Goal: Task Accomplishment & Management: Manage account settings

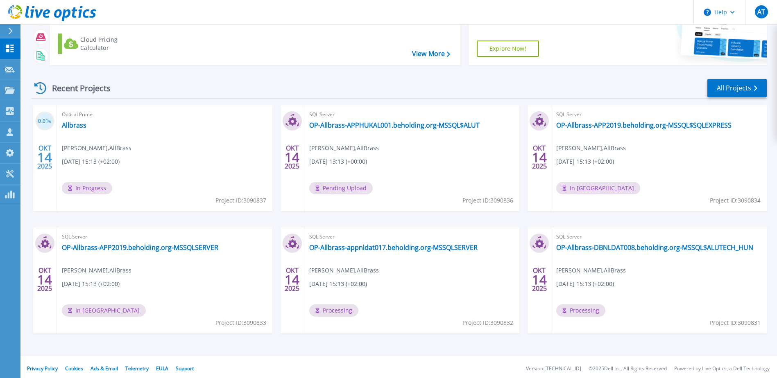
scroll to position [75, 0]
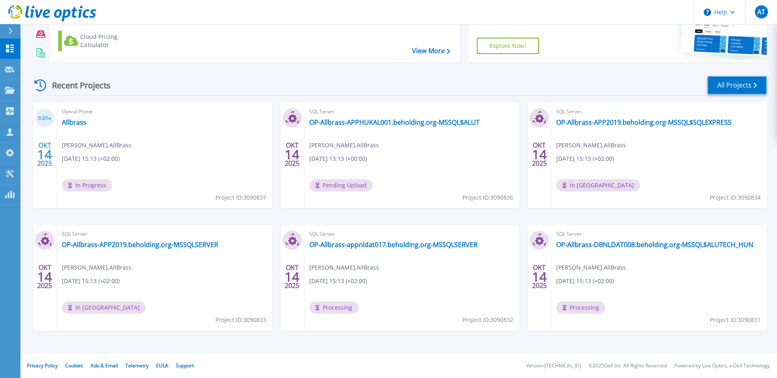
click at [718, 85] on link "All Projects" at bounding box center [736, 85] width 59 height 18
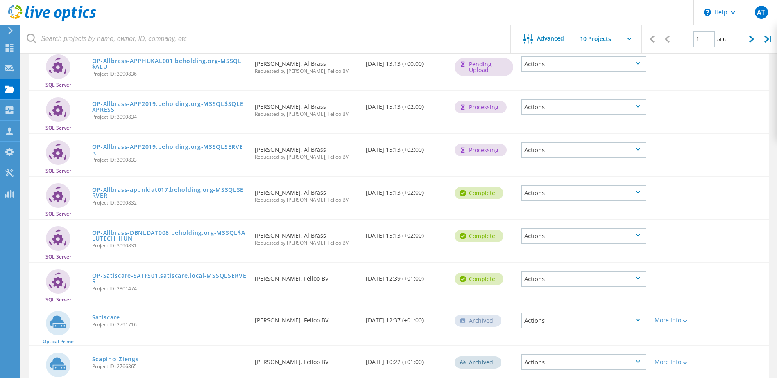
scroll to position [1, 0]
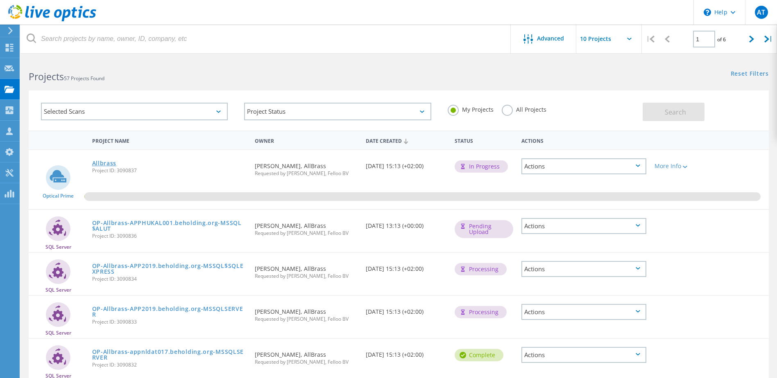
click at [101, 160] on link "Allbrass" at bounding box center [104, 163] width 25 height 6
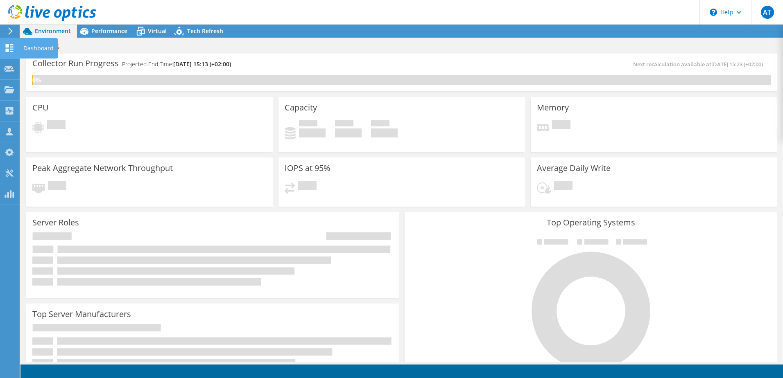
click at [9, 46] on use at bounding box center [10, 48] width 8 height 8
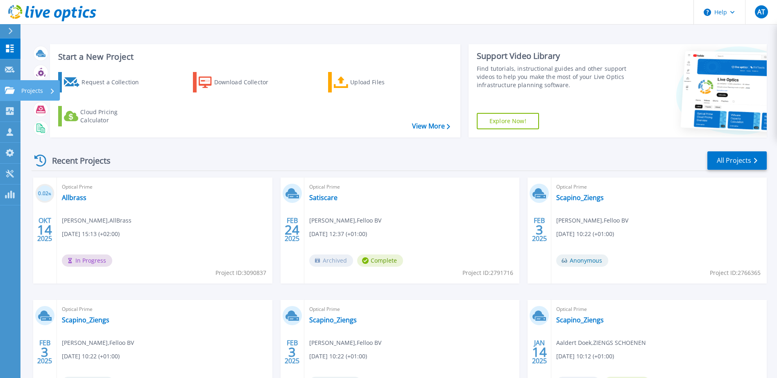
click at [13, 90] on icon at bounding box center [10, 90] width 10 height 7
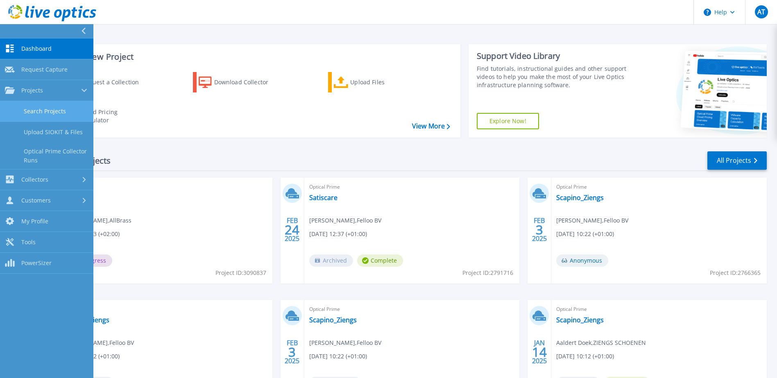
click at [41, 110] on link "Search Projects" at bounding box center [46, 111] width 93 height 21
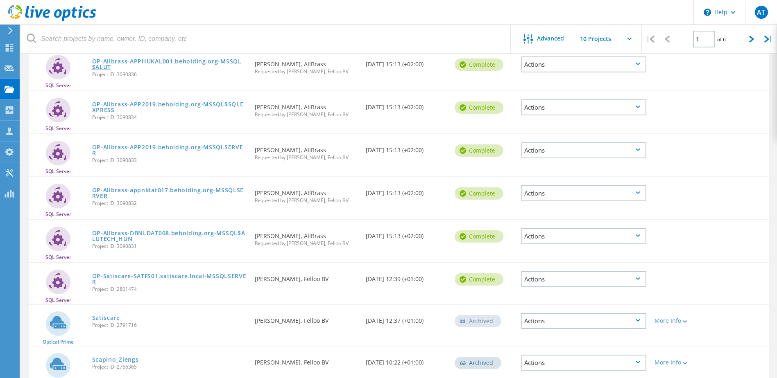
scroll to position [164, 0]
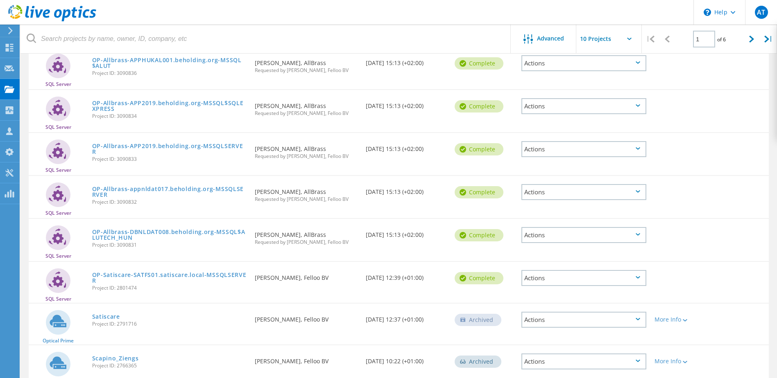
click at [542, 193] on div "Actions" at bounding box center [583, 192] width 125 height 16
click at [548, 171] on div "Project Details" at bounding box center [583, 173] width 123 height 13
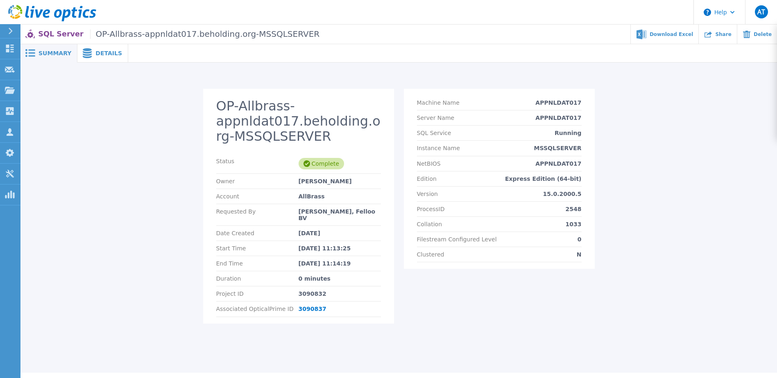
click at [99, 52] on span "Details" at bounding box center [108, 53] width 27 height 6
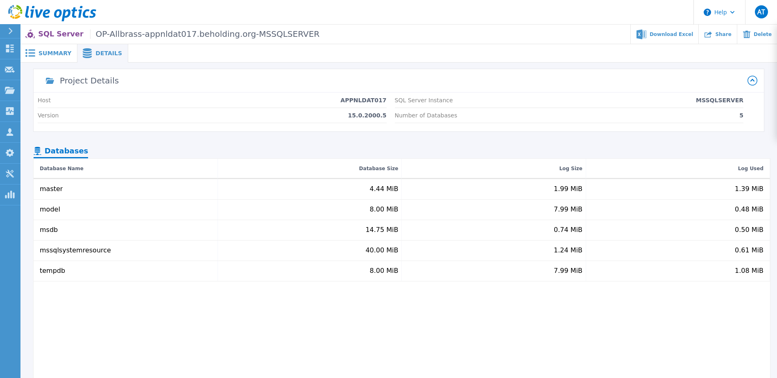
click at [750, 82] on icon at bounding box center [752, 81] width 10 height 10
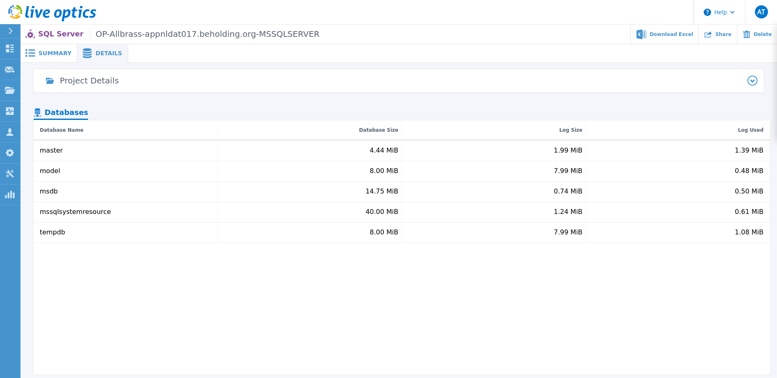
click at [751, 81] on icon at bounding box center [752, 81] width 4 height 2
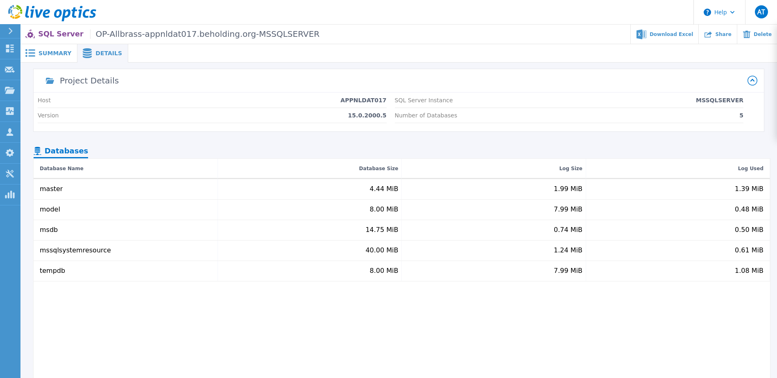
click at [59, 53] on span "Summary" at bounding box center [54, 53] width 33 height 6
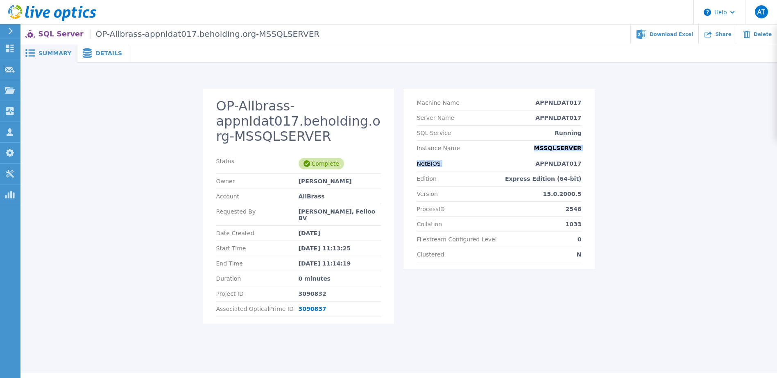
drag, startPoint x: 508, startPoint y: 141, endPoint x: 539, endPoint y: 169, distance: 41.7
click at [539, 169] on section "Machine Name APPNLDAT017 Server Name APPNLDAT017 SQL Service Running Instance N…" at bounding box center [499, 179] width 191 height 180
click at [539, 169] on div "NetBIOS APPNLDAT017" at bounding box center [499, 163] width 165 height 15
click at [507, 181] on section "Machine Name APPNLDAT017 Server Name APPNLDAT017 SQL Service Running Instance N…" at bounding box center [499, 179] width 191 height 180
click at [507, 181] on div "Edition Express Edition (64-bit)" at bounding box center [499, 179] width 165 height 15
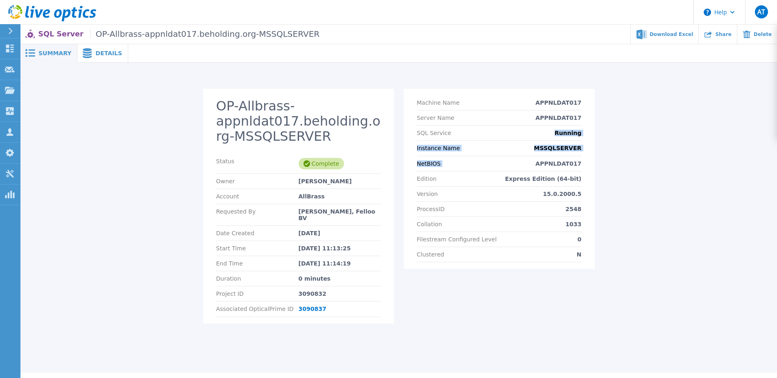
drag, startPoint x: 495, startPoint y: 158, endPoint x: 524, endPoint y: 174, distance: 32.6
click at [524, 174] on section "Machine Name APPNLDAT017 Server Name APPNLDAT017 SQL Service Running Instance N…" at bounding box center [499, 179] width 191 height 180
click at [524, 174] on div "Edition Express Edition (64-bit)" at bounding box center [499, 179] width 165 height 15
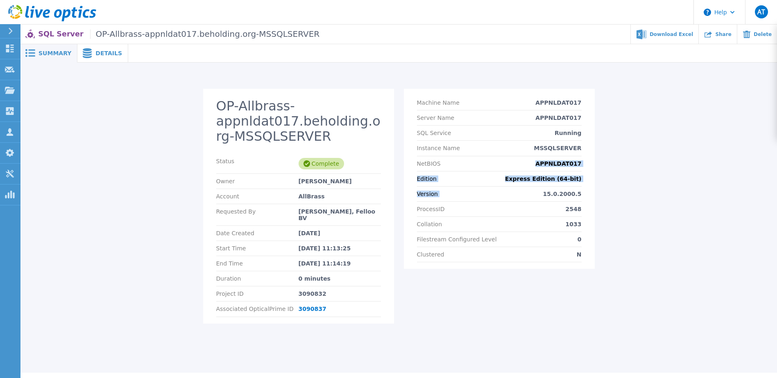
click at [491, 163] on section "Machine Name APPNLDAT017 Server Name APPNLDAT017 SQL Service Running Instance N…" at bounding box center [499, 179] width 191 height 180
click at [491, 163] on div "NetBIOS APPNLDAT017" at bounding box center [499, 163] width 165 height 15
click at [40, 32] on p "SQL Server OP-Allbrass-appnldat017.beholding.org-MSSQLSERVER" at bounding box center [178, 33] width 281 height 9
click at [17, 32] on div at bounding box center [13, 31] width 13 height 14
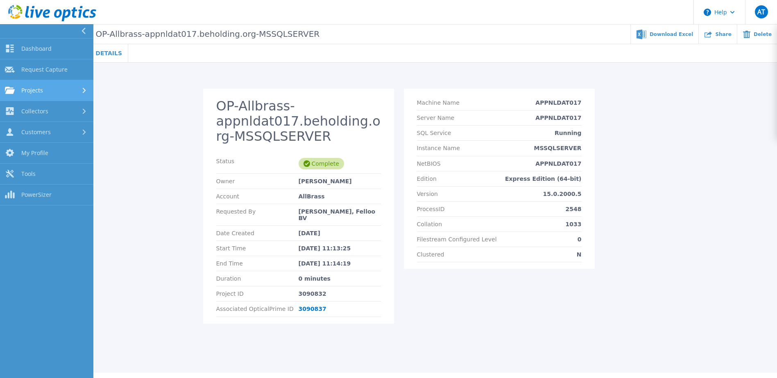
click at [38, 90] on span "Projects" at bounding box center [32, 90] width 22 height 7
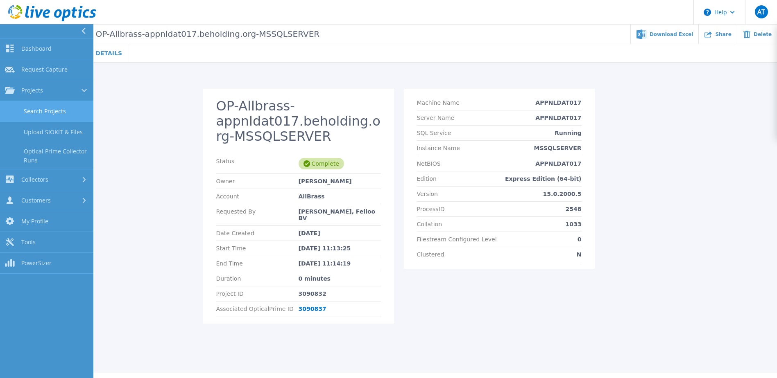
click at [34, 106] on link "Search Projects" at bounding box center [46, 111] width 93 height 21
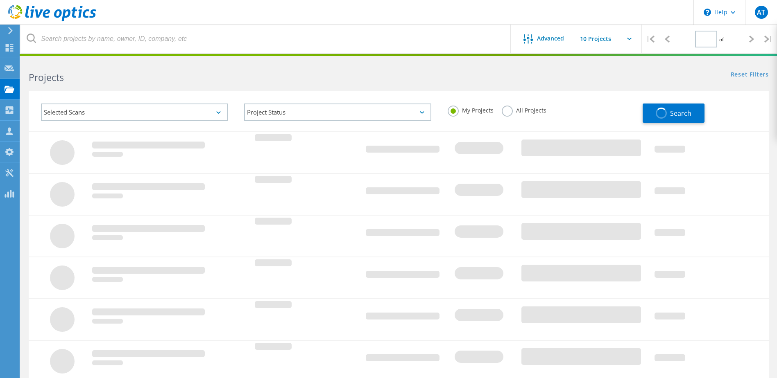
type input "1"
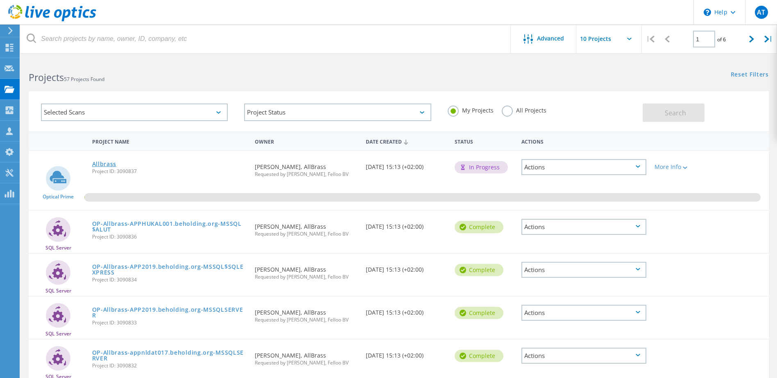
click at [104, 163] on link "Allbrass" at bounding box center [104, 164] width 25 height 6
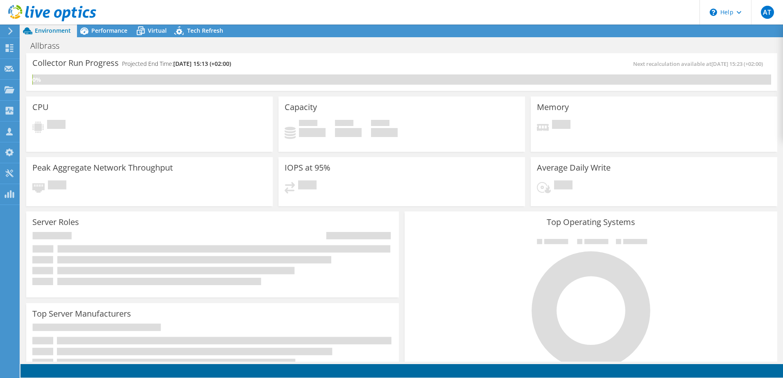
radio input "true"
radio input "false"
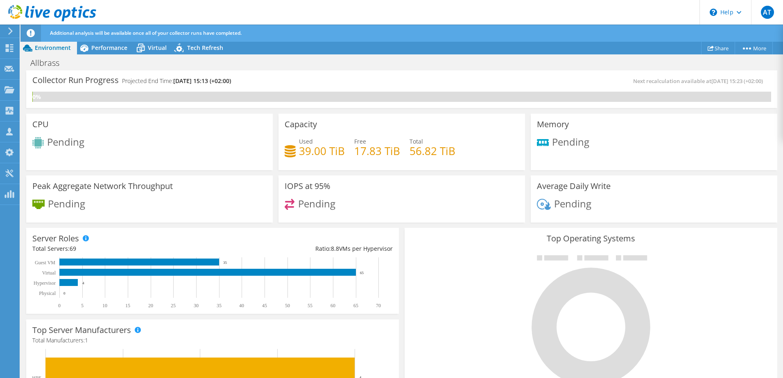
scroll to position [164, 0]
click at [758, 51] on link "More" at bounding box center [753, 48] width 38 height 13
click at [255, 207] on div "Pending" at bounding box center [149, 208] width 234 height 18
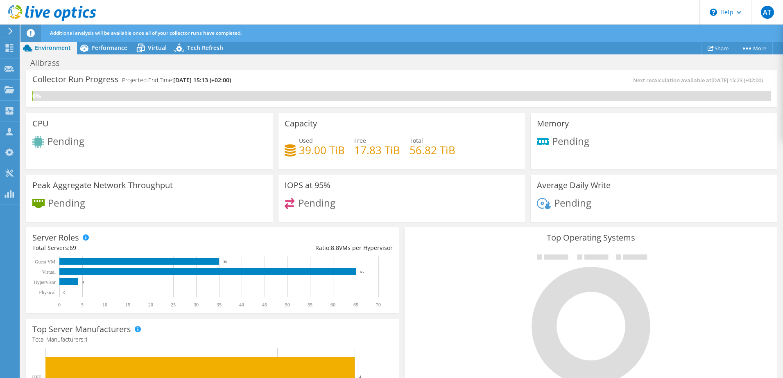
scroll to position [0, 0]
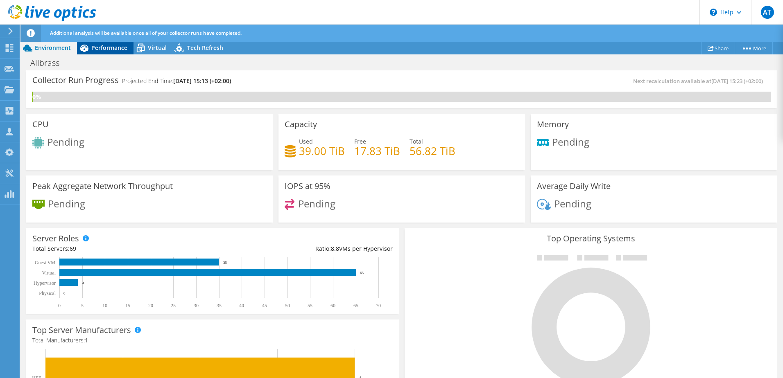
click at [111, 47] on span "Performance" at bounding box center [109, 48] width 36 height 8
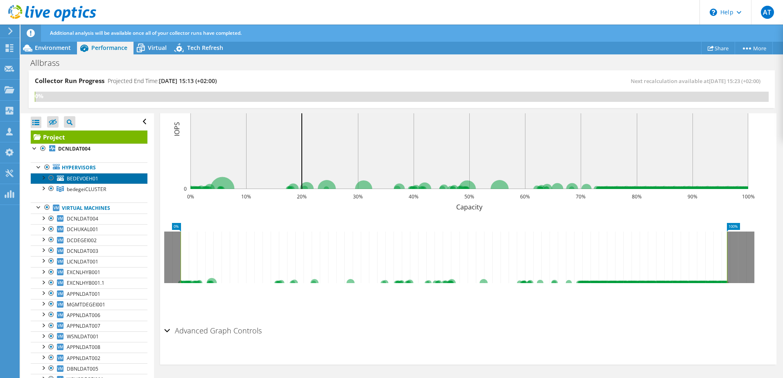
click at [95, 181] on span "BEDEVOEH01" at bounding box center [83, 178] width 32 height 7
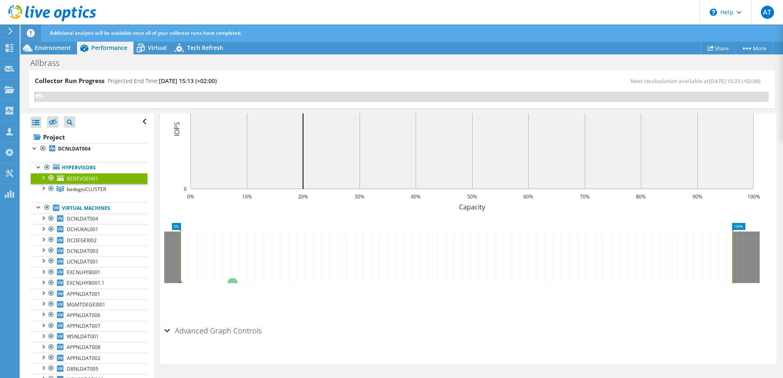
scroll to position [217, 0]
click at [45, 177] on div at bounding box center [43, 177] width 8 height 8
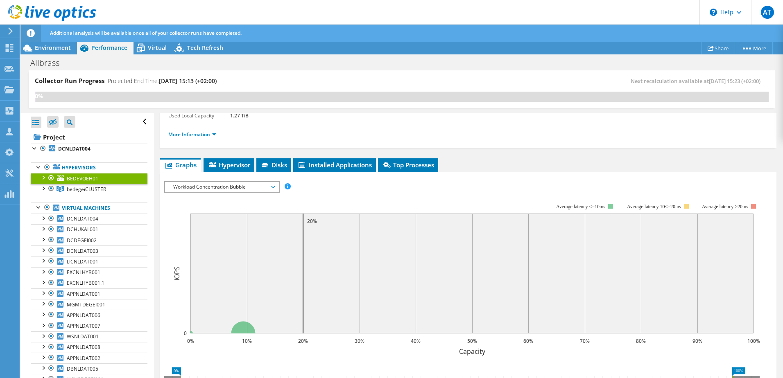
scroll to position [53, 0]
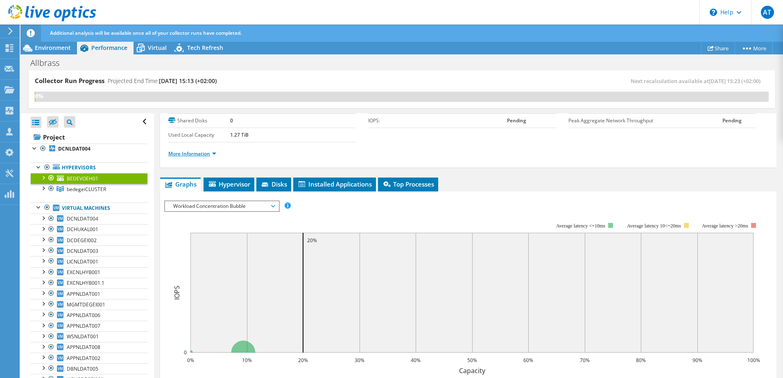
click at [209, 156] on link "More Information" at bounding box center [192, 153] width 48 height 7
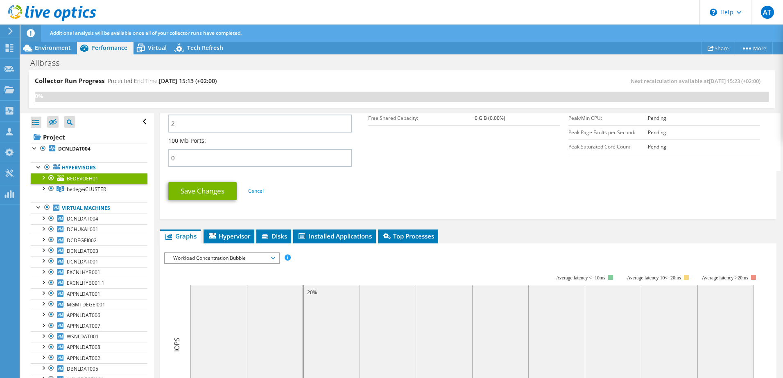
scroll to position [380, 0]
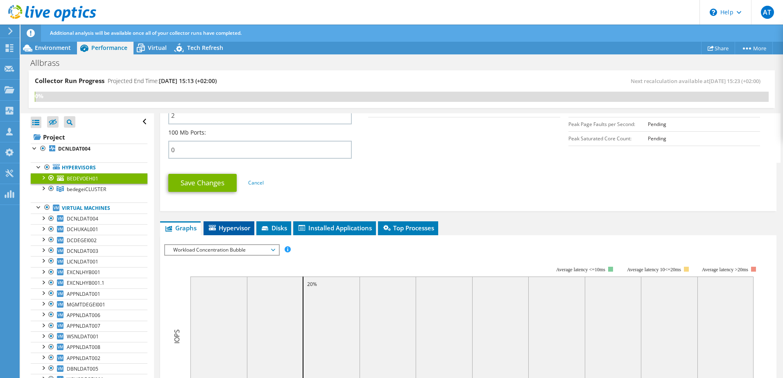
click at [235, 224] on span "Hypervisor" at bounding box center [229, 228] width 43 height 8
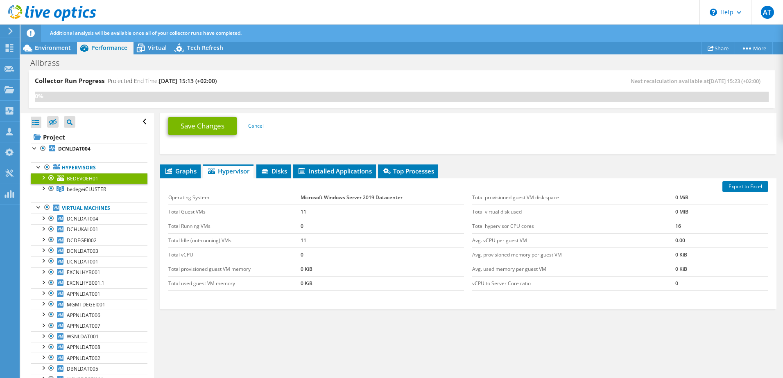
scroll to position [442, 0]
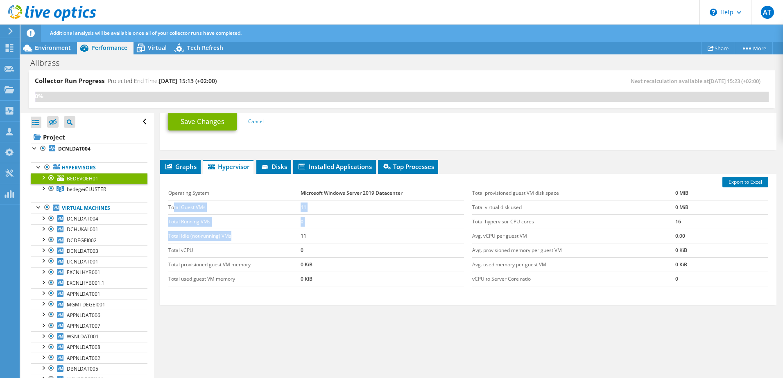
drag, startPoint x: 174, startPoint y: 201, endPoint x: 256, endPoint y: 235, distance: 88.6
click at [256, 235] on tbody "Operating System Microsoft Windows Server 2019 Datacenter Total Guest VMs 11 To…" at bounding box center [316, 236] width 296 height 100
click at [256, 235] on td "Total Idle (not-running) VMs" at bounding box center [234, 236] width 132 height 14
drag, startPoint x: 249, startPoint y: 230, endPoint x: 213, endPoint y: 218, distance: 38.2
click at [217, 220] on tbody "Operating System Microsoft Windows Server 2019 Datacenter Total Guest VMs 11 To…" at bounding box center [316, 236] width 296 height 100
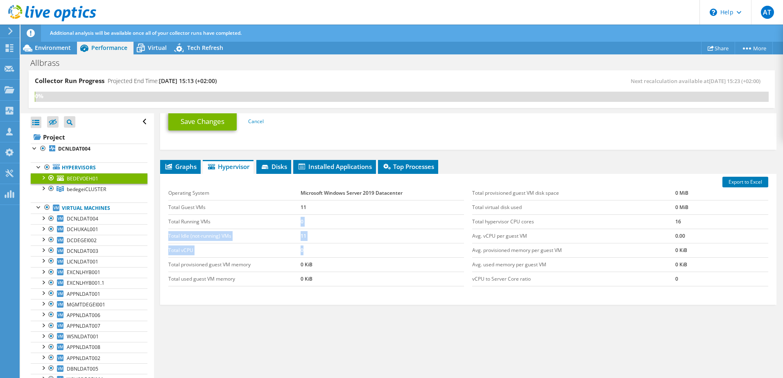
click at [213, 218] on td "Total Running VMs" at bounding box center [234, 222] width 132 height 14
drag, startPoint x: 200, startPoint y: 207, endPoint x: 238, endPoint y: 226, distance: 42.5
click at [233, 224] on tbody "Operating System Microsoft Windows Server 2019 Datacenter Total Guest VMs 11 To…" at bounding box center [316, 236] width 296 height 100
drag, startPoint x: 238, startPoint y: 226, endPoint x: 226, endPoint y: 226, distance: 12.3
click at [241, 227] on td "Total Running VMs" at bounding box center [234, 222] width 132 height 14
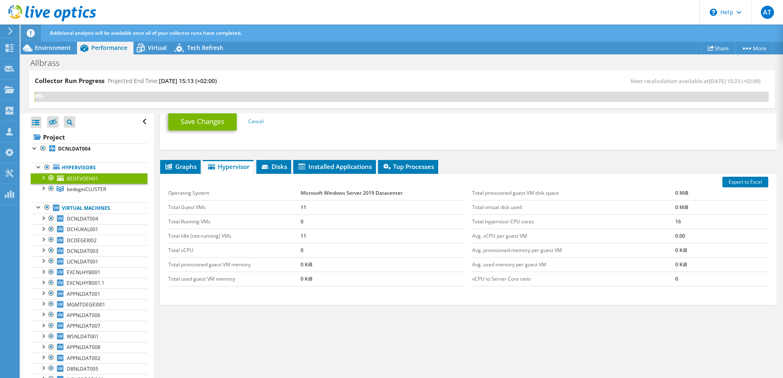
click at [45, 177] on div at bounding box center [43, 177] width 8 height 8
click at [45, 219] on div at bounding box center [43, 220] width 8 height 8
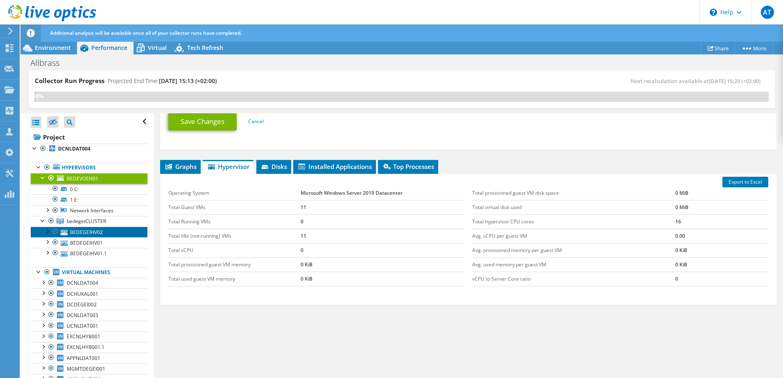
click at [90, 233] on link "BEDEGEIHV02" at bounding box center [89, 232] width 117 height 11
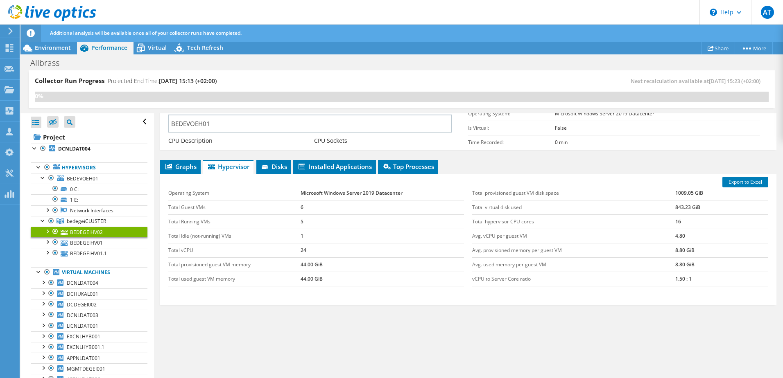
scroll to position [70, 0]
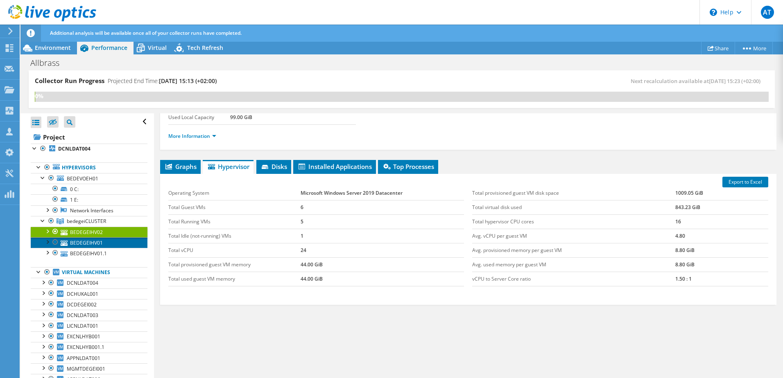
click at [80, 242] on link "BEDEGEIHV01" at bounding box center [89, 242] width 117 height 11
click at [48, 233] on div at bounding box center [47, 231] width 8 height 8
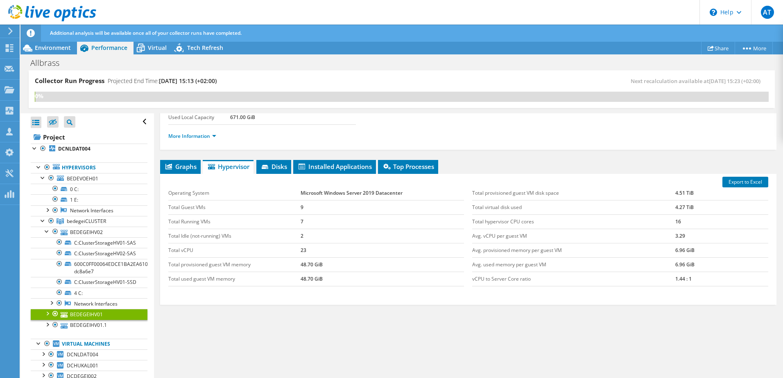
scroll to position [0, 0]
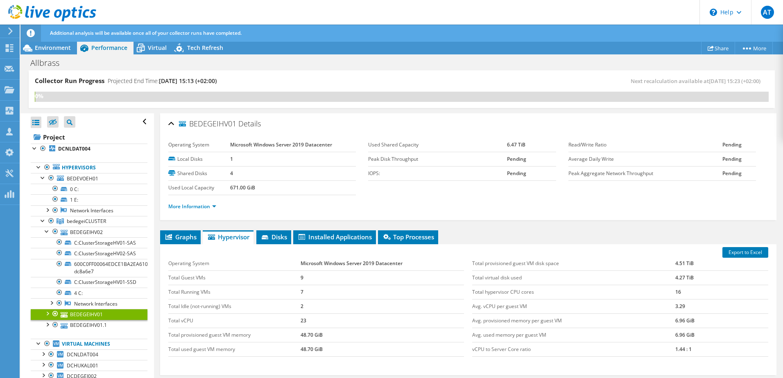
drag, startPoint x: 227, startPoint y: 138, endPoint x: 284, endPoint y: 147, distance: 57.7
click at [280, 146] on tr "Operating System Microsoft Windows Server 2019 Datacenter" at bounding box center [261, 145] width 187 height 14
click at [286, 147] on b "Microsoft Windows Server 2019 Datacenter" at bounding box center [281, 144] width 102 height 7
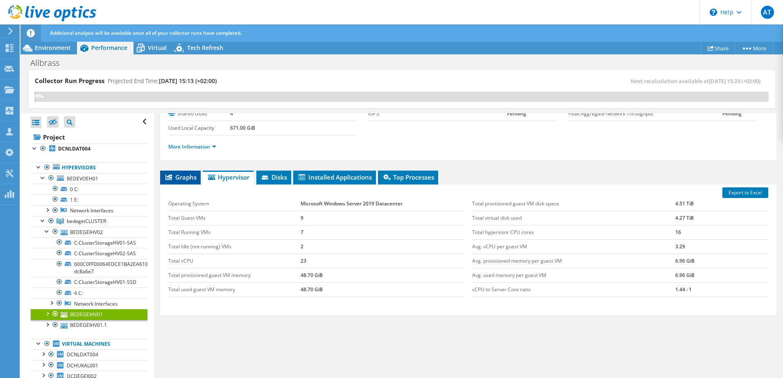
scroll to position [70, 0]
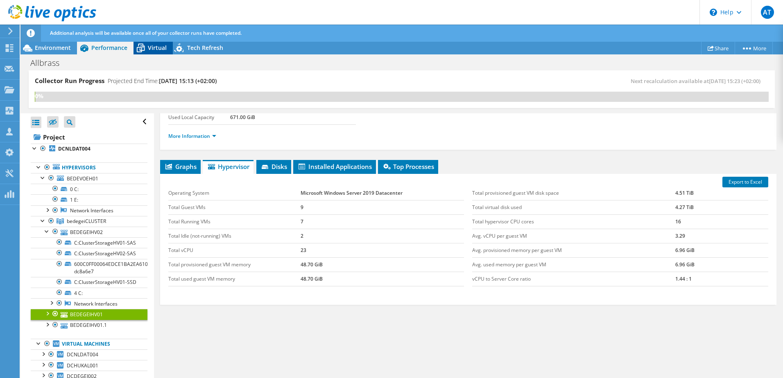
click at [155, 51] on span "Virtual" at bounding box center [157, 48] width 19 height 8
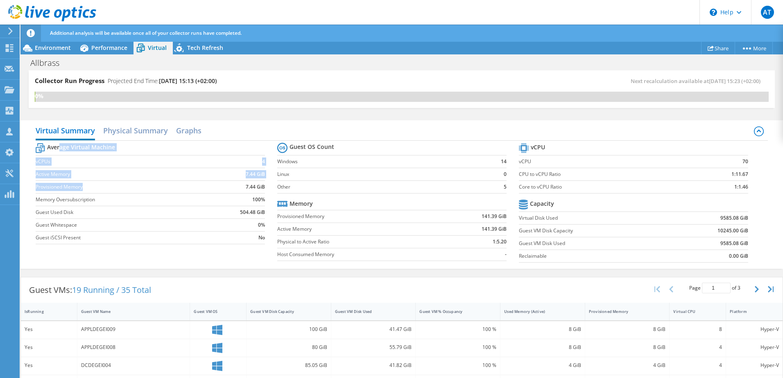
click at [116, 193] on tbody "Average Virtual Machine vCPUs 4 Active Memory 7.44 GiB Provisioned Memory 7.44 …" at bounding box center [150, 192] width 229 height 103
click at [117, 193] on td "Memory Oversubscription" at bounding box center [123, 199] width 174 height 13
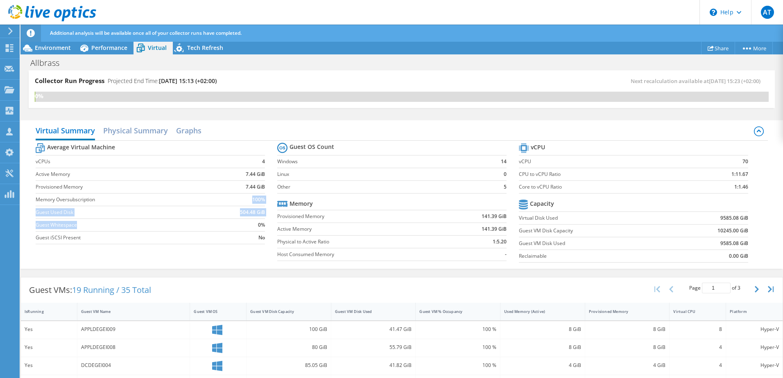
drag, startPoint x: 129, startPoint y: 199, endPoint x: 111, endPoint y: 192, distance: 19.6
click at [112, 192] on tbody "Average Virtual Machine vCPUs 4 Active Memory 7.44 GiB Provisioned Memory 7.44 …" at bounding box center [150, 192] width 229 height 103
click at [111, 192] on td "Provisioned Memory" at bounding box center [123, 187] width 174 height 13
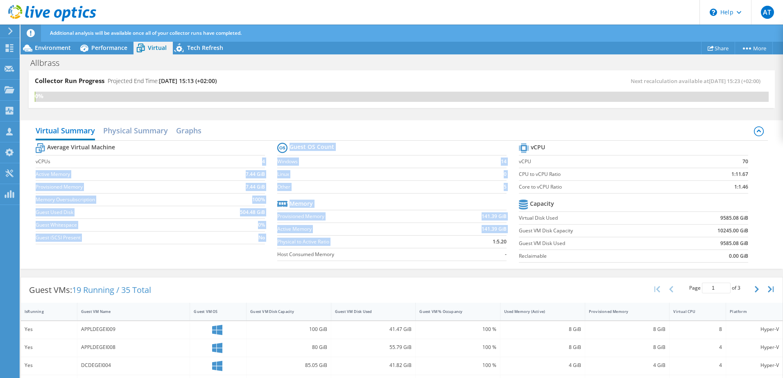
drag, startPoint x: 86, startPoint y: 165, endPoint x: 459, endPoint y: 244, distance: 381.1
click at [459, 244] on div "Average Virtual Machine vCPUs 4 Active Memory 7.44 GiB Provisioned Memory 7.44 …" at bounding box center [402, 204] width 732 height 126
click at [459, 244] on td "1:5.20" at bounding box center [473, 241] width 67 height 13
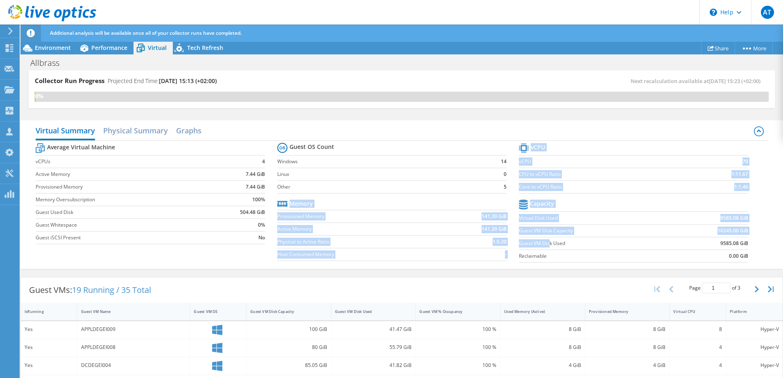
drag, startPoint x: 544, startPoint y: 244, endPoint x: 424, endPoint y: 224, distance: 122.1
click at [445, 228] on div "Average Virtual Machine vCPUs 4 Active Memory 7.44 GiB Provisioned Memory 7.44 …" at bounding box center [402, 204] width 732 height 126
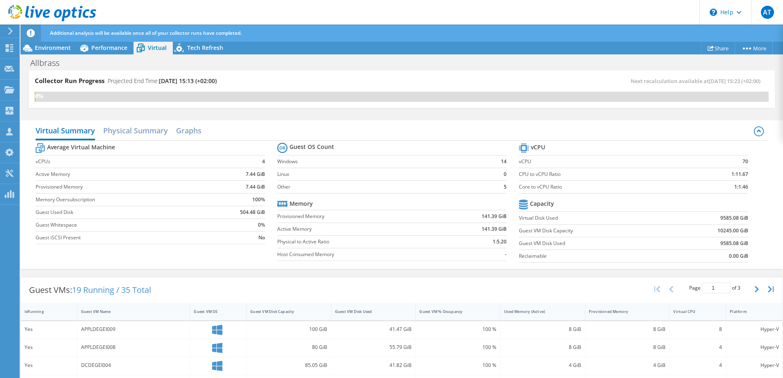
drag, startPoint x: 424, startPoint y: 224, endPoint x: 405, endPoint y: 219, distance: 19.4
click at [405, 219] on label "Provisioned Memory" at bounding box center [358, 216] width 163 height 8
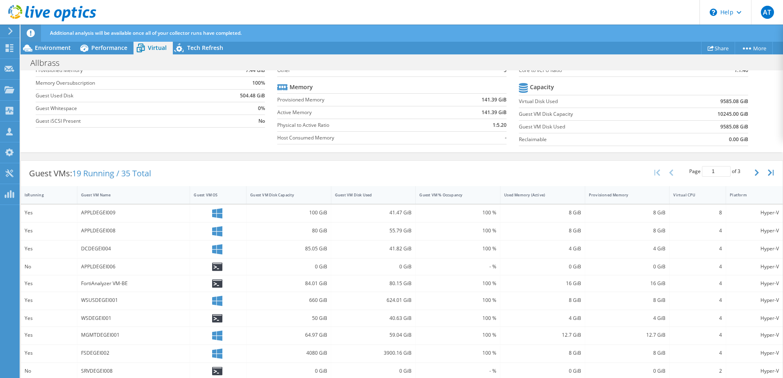
scroll to position [0, 0]
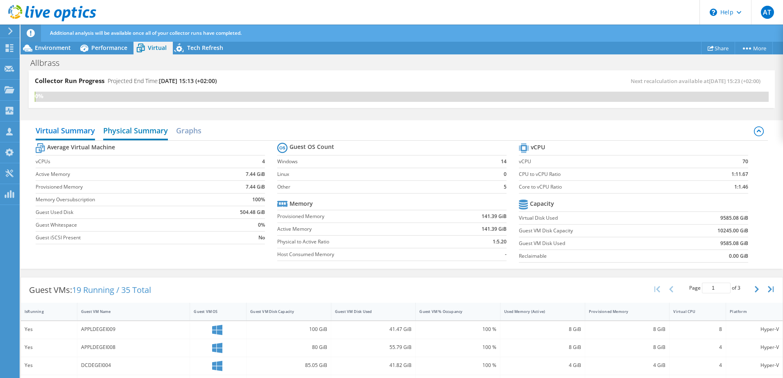
click at [133, 129] on h2 "Physical Summary" at bounding box center [135, 131] width 65 height 18
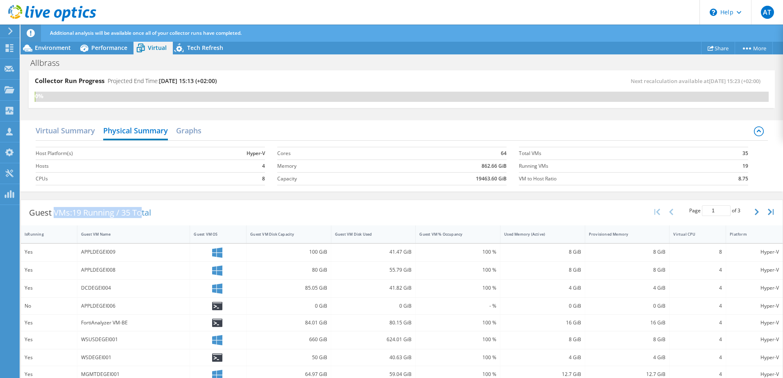
drag, startPoint x: 56, startPoint y: 211, endPoint x: 147, endPoint y: 213, distance: 90.9
click at [147, 213] on div "Guest VMs: 19 Running / 35 Total" at bounding box center [90, 212] width 138 height 25
click at [147, 213] on span "19 Running / 35 Total" at bounding box center [111, 212] width 79 height 11
drag, startPoint x: 164, startPoint y: 211, endPoint x: 125, endPoint y: 212, distance: 38.5
click at [125, 212] on div "Guest VMs: 19 Running / 35 Total Page 1 of 3 5 rows 10 rows 20 rows 25 rows 50 …" at bounding box center [401, 212] width 761 height 25
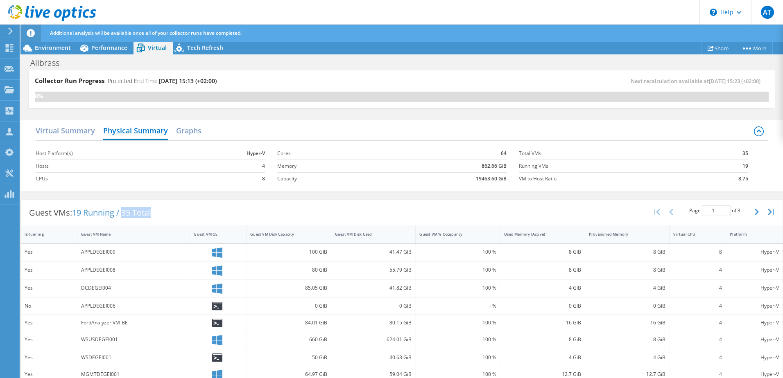
click at [125, 212] on span "19 Running / 35 Total" at bounding box center [111, 212] width 79 height 11
drag, startPoint x: 82, startPoint y: 208, endPoint x: 181, endPoint y: 219, distance: 99.2
click at [173, 217] on div "Guest VMs: 19 Running / 35 Total Page 1 of 3 5 rows 10 rows 20 rows 25 rows 50 …" at bounding box center [401, 212] width 761 height 25
drag, startPoint x: 181, startPoint y: 219, endPoint x: 188, endPoint y: 220, distance: 7.4
click at [188, 220] on div "Guest VMs: 19 Running / 35 Total Page 1 of 3 5 rows 10 rows 20 rows 25 rows 50 …" at bounding box center [401, 212] width 761 height 25
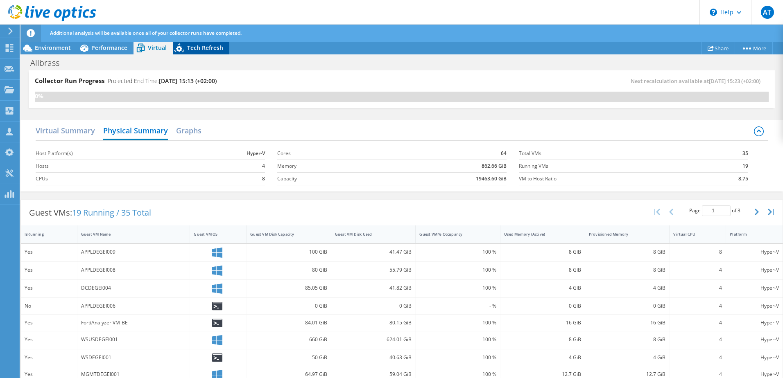
click at [203, 49] on span "Tech Refresh" at bounding box center [205, 48] width 36 height 8
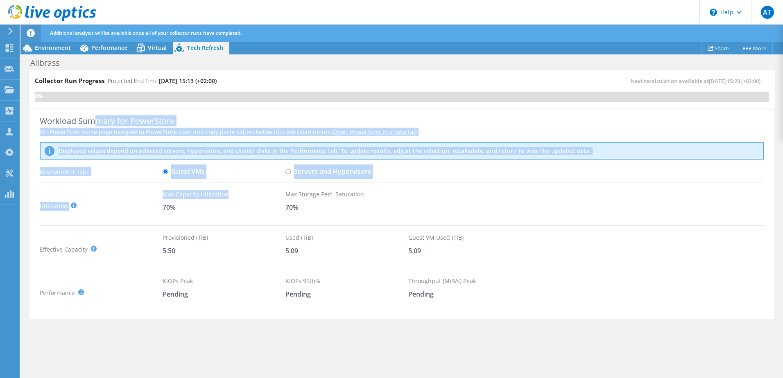
drag, startPoint x: 124, startPoint y: 154, endPoint x: 277, endPoint y: 206, distance: 161.6
click at [274, 205] on div "Workload Summary for PowerStore On PowerSizer home page navigate to PowerStore …" at bounding box center [402, 189] width 724 height 239
drag, startPoint x: 277, startPoint y: 206, endPoint x: 283, endPoint y: 210, distance: 7.0
click at [283, 209] on div "70%" at bounding box center [224, 207] width 123 height 9
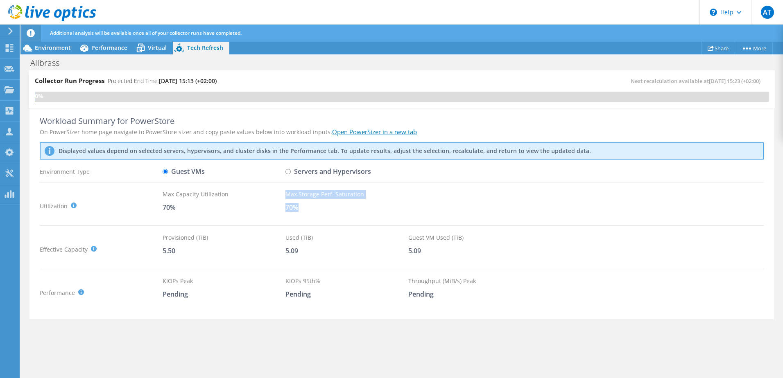
drag, startPoint x: 365, startPoint y: 223, endPoint x: 251, endPoint y: 199, distance: 116.3
click at [256, 201] on div "Workload Summary for PowerStore On PowerSizer home page navigate to PowerStore …" at bounding box center [402, 189] width 724 height 239
click at [251, 199] on div "Max Capacity Utilization" at bounding box center [224, 194] width 123 height 9
click at [38, 45] on span "Environment" at bounding box center [53, 48] width 36 height 8
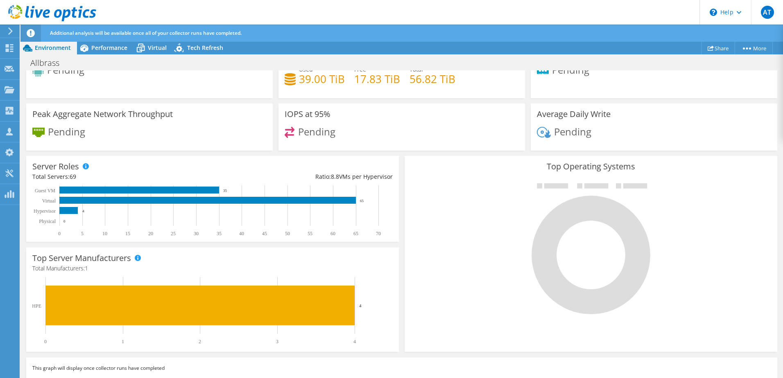
scroll to position [78, 0]
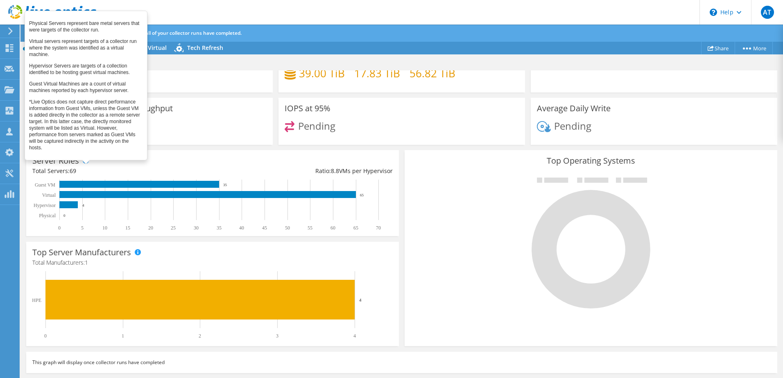
click at [84, 161] on span at bounding box center [86, 161] width 6 height 6
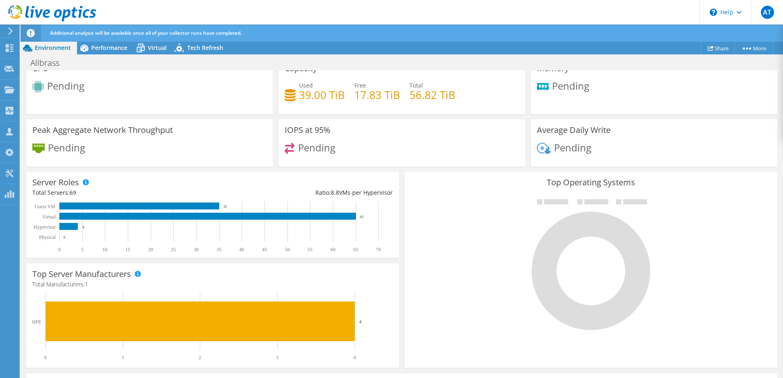
scroll to position [0, 0]
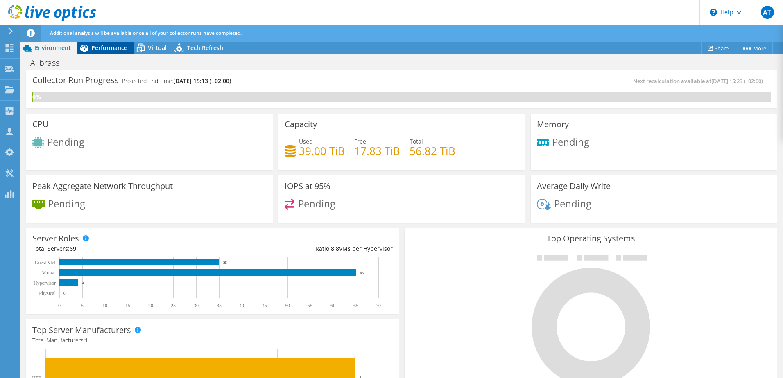
click at [101, 44] on span "Performance" at bounding box center [109, 48] width 36 height 8
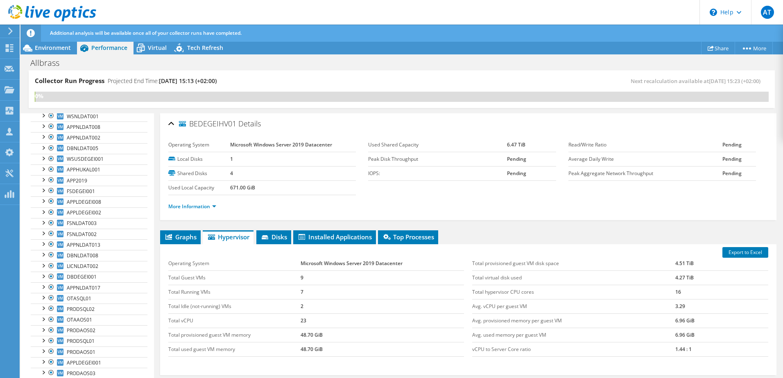
scroll to position [368, 0]
click at [93, 151] on span "WSUSDEGEI001" at bounding box center [85, 147] width 37 height 7
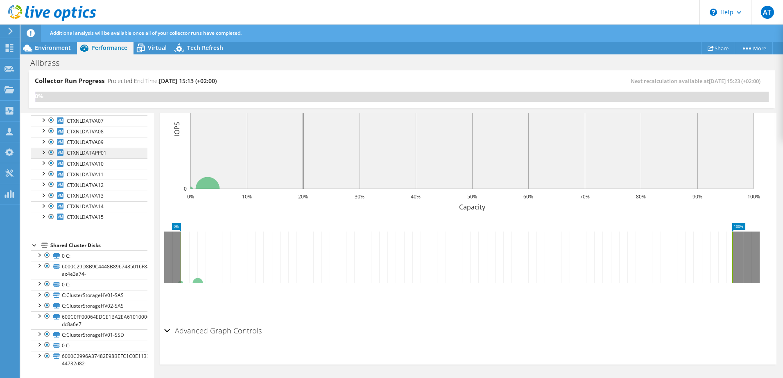
scroll to position [846, 0]
click at [93, 221] on span "CTXNLDATVA15" at bounding box center [85, 217] width 37 height 7
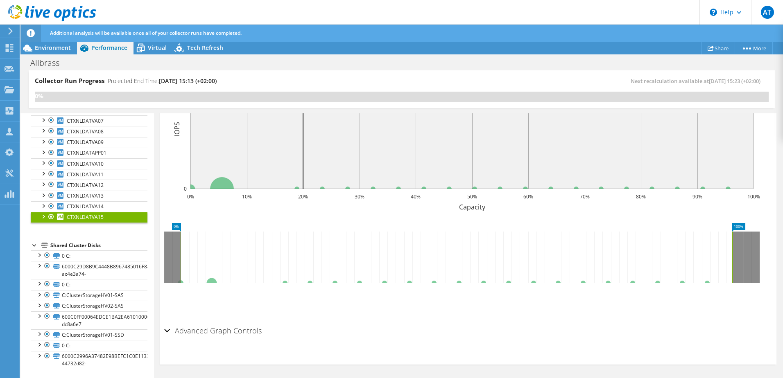
click at [43, 215] on div at bounding box center [43, 216] width 8 height 8
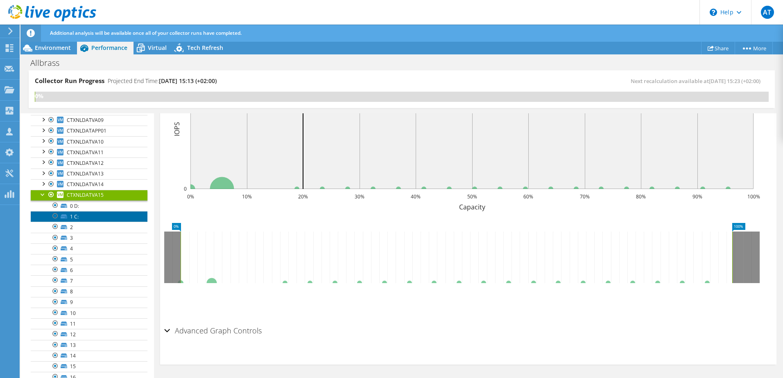
click at [78, 222] on link "1 C:" at bounding box center [89, 216] width 117 height 11
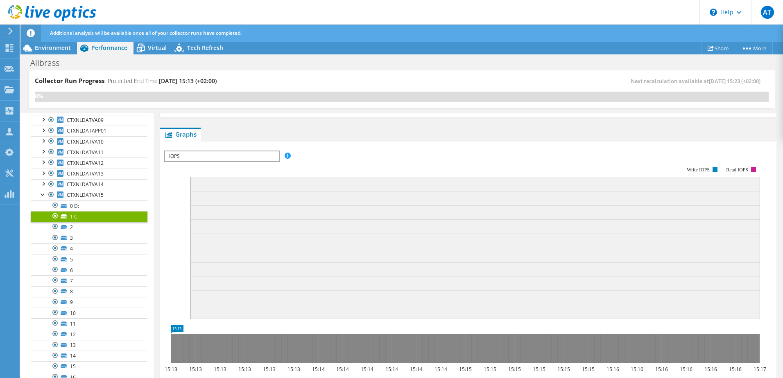
scroll to position [0, 0]
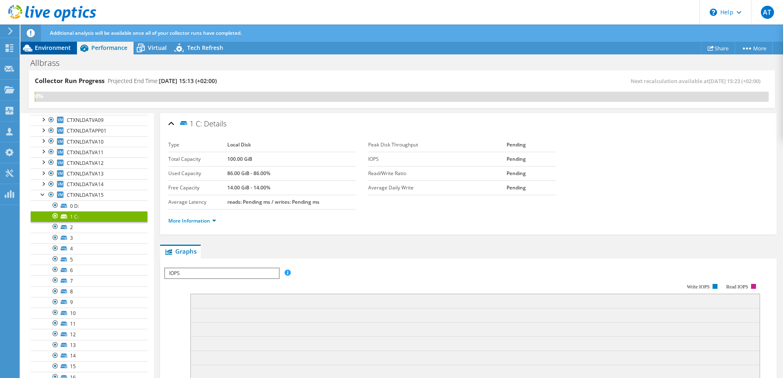
click at [59, 49] on span "Environment" at bounding box center [53, 48] width 36 height 8
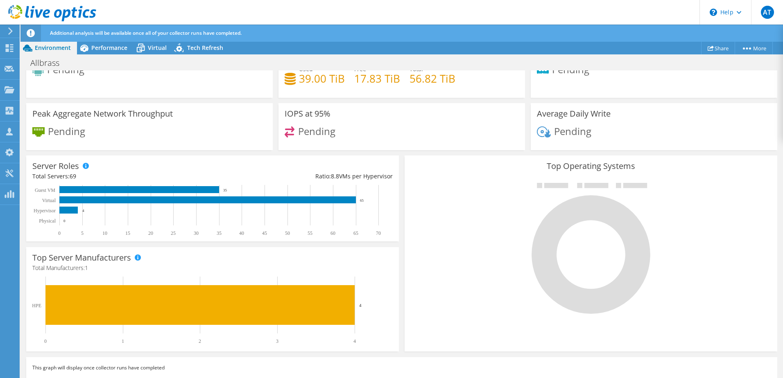
scroll to position [78, 0]
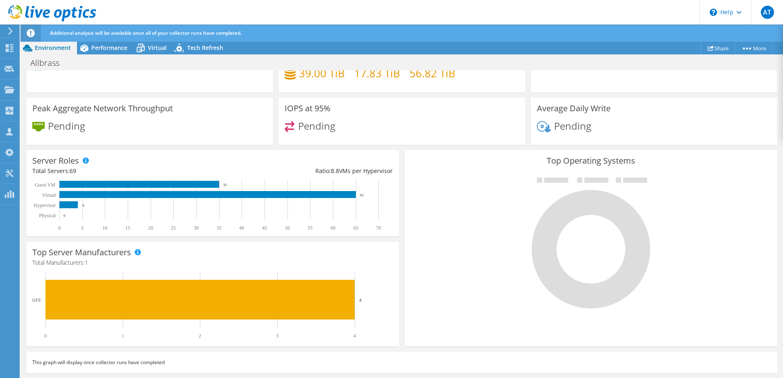
drag, startPoint x: 325, startPoint y: 173, endPoint x: 359, endPoint y: 172, distance: 34.0
click at [359, 172] on div "Ratio: 8.8 VMs per Hypervisor" at bounding box center [302, 171] width 180 height 9
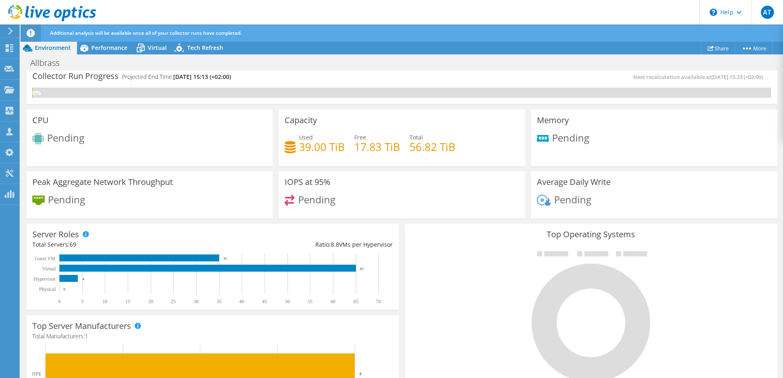
scroll to position [0, 0]
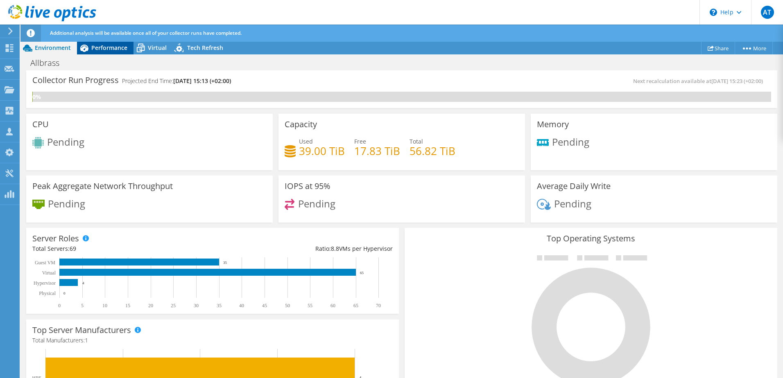
click at [98, 45] on span "Performance" at bounding box center [109, 48] width 36 height 8
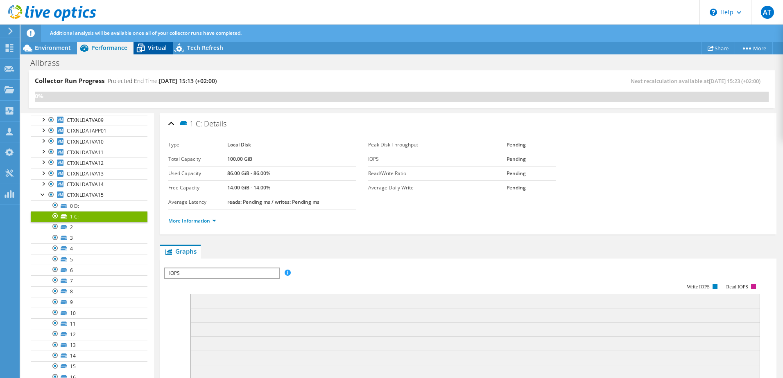
click at [158, 54] on div "Virtual" at bounding box center [152, 47] width 39 height 13
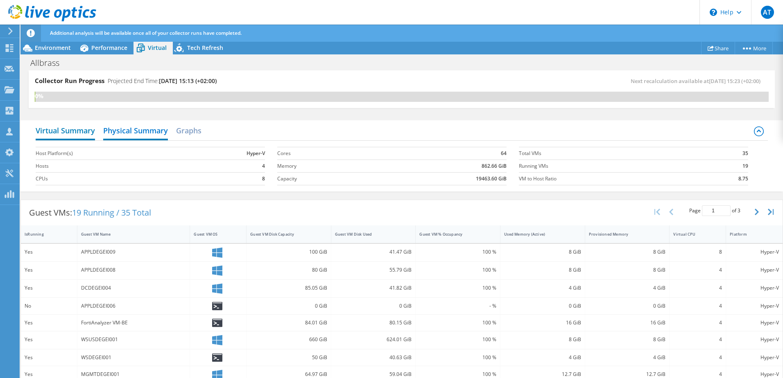
click at [70, 127] on h2 "Virtual Summary" at bounding box center [65, 131] width 59 height 18
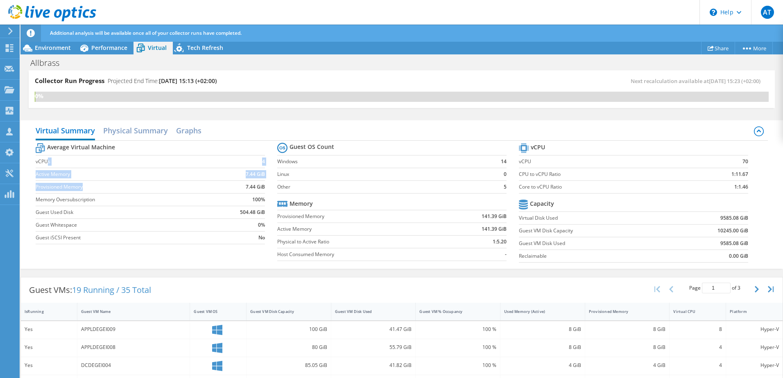
drag, startPoint x: 48, startPoint y: 160, endPoint x: 135, endPoint y: 191, distance: 92.6
click at [135, 191] on tbody "Average Virtual Machine vCPUs 4 Active Memory 7.44 GiB Provisioned Memory 7.44 …" at bounding box center [150, 192] width 229 height 103
click at [135, 191] on td "Provisioned Memory" at bounding box center [123, 187] width 174 height 13
drag, startPoint x: 204, startPoint y: 220, endPoint x: 84, endPoint y: 182, distance: 126.0
click at [90, 184] on tbody "Average Virtual Machine vCPUs 4 Active Memory 7.44 GiB Provisioned Memory 7.44 …" at bounding box center [150, 192] width 229 height 103
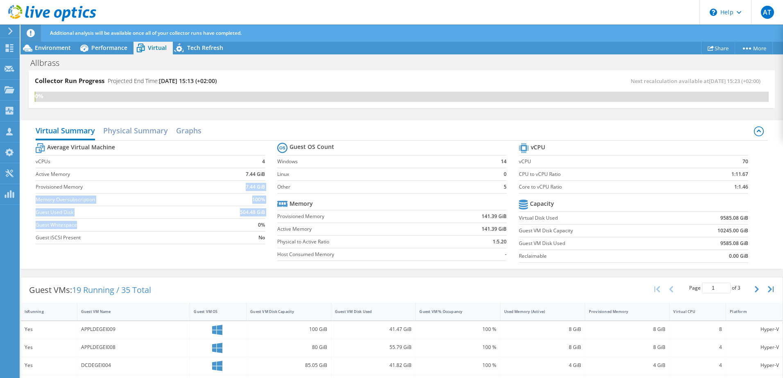
click at [83, 181] on td "Provisioned Memory" at bounding box center [123, 187] width 174 height 13
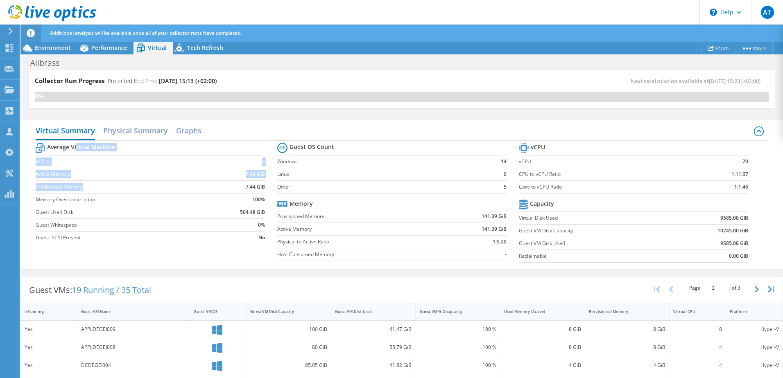
drag, startPoint x: 78, startPoint y: 149, endPoint x: 206, endPoint y: 194, distance: 136.2
click at [204, 193] on tbody "Average Virtual Machine vCPUs 4 Active Memory 7.44 GiB Provisioned Memory 7.44 …" at bounding box center [150, 192] width 229 height 103
click at [210, 194] on td "100%" at bounding box center [237, 199] width 55 height 13
drag, startPoint x: 248, startPoint y: 218, endPoint x: 184, endPoint y: 189, distance: 70.0
click at [185, 189] on tbody "Average Virtual Machine vCPUs 4 Active Memory 7.44 GiB Provisioned Memory 7.44 …" at bounding box center [150, 192] width 229 height 103
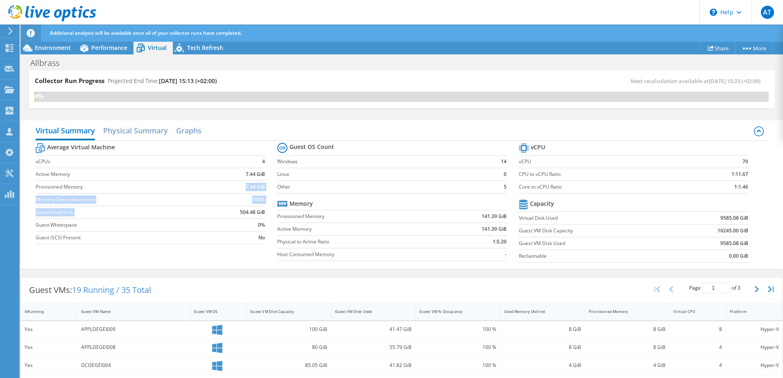
click at [184, 189] on label "Provisioned Memory" at bounding box center [123, 187] width 174 height 8
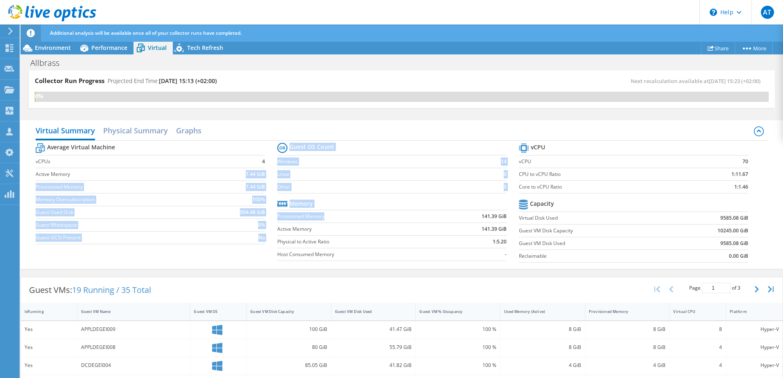
drag, startPoint x: 167, startPoint y: 179, endPoint x: 452, endPoint y: 233, distance: 289.6
click at [444, 231] on div "Average Virtual Machine vCPUs 4 Active Memory 7.44 GiB Provisioned Memory 7.44 …" at bounding box center [402, 204] width 732 height 126
click at [452, 233] on td "141.39 GiB" at bounding box center [473, 229] width 67 height 13
drag, startPoint x: 452, startPoint y: 237, endPoint x: 258, endPoint y: 171, distance: 205.2
click at [258, 171] on div "Average Virtual Machine vCPUs 4 Active Memory 7.44 GiB Provisioned Memory 7.44 …" at bounding box center [402, 204] width 732 height 126
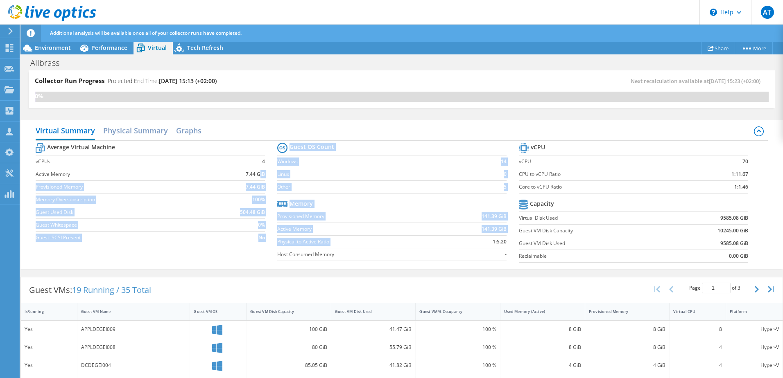
click at [261, 171] on b "7.44 GiB" at bounding box center [255, 174] width 19 height 8
drag, startPoint x: 235, startPoint y: 156, endPoint x: 434, endPoint y: 230, distance: 212.6
click at [434, 230] on div "Average Virtual Machine vCPUs 4 Active Memory 7.44 GiB Provisioned Memory 7.44 …" at bounding box center [402, 204] width 732 height 126
click at [434, 230] on label "Active Memory" at bounding box center [358, 229] width 163 height 8
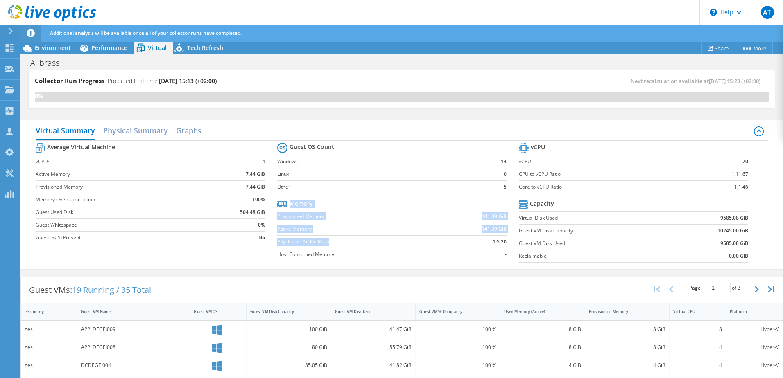
drag, startPoint x: 436, startPoint y: 237, endPoint x: 359, endPoint y: 189, distance: 91.2
click at [359, 189] on section "Guest OS Count Windows 14 Linux 0 Other 5 Memory Provisioned Memory 141.39 GiB …" at bounding box center [398, 203] width 242 height 124
click at [359, 189] on label "Other" at bounding box center [381, 187] width 208 height 8
drag, startPoint x: 339, startPoint y: 172, endPoint x: 548, endPoint y: 250, distance: 223.2
click at [535, 246] on div "Average Virtual Machine vCPUs 4 Active Memory 7.44 GiB Provisioned Memory 7.44 …" at bounding box center [402, 204] width 732 height 126
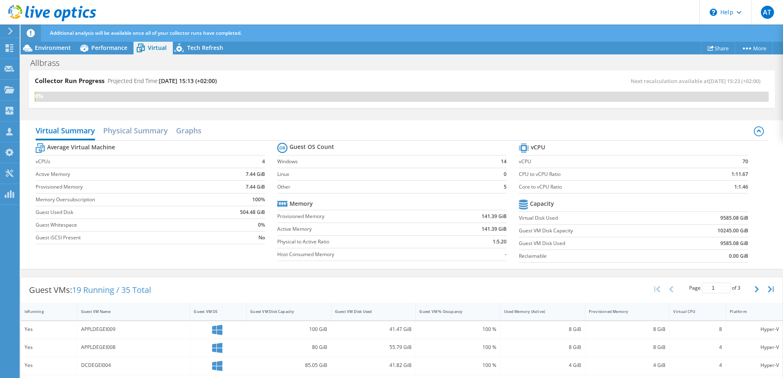
drag, startPoint x: 548, startPoint y: 250, endPoint x: 564, endPoint y: 255, distance: 16.3
click at [563, 255] on label "Reclaimable" at bounding box center [594, 256] width 150 height 8
click at [519, 185] on section "vCPU vCPU 70 CPU to vCPU Ratio 1:11.67 Core to vCPU Ratio 1:1.46 Capacity Virtu…" at bounding box center [640, 204] width 242 height 126
click at [519, 184] on label "Core to vCPU Ratio" at bounding box center [603, 187] width 169 height 8
drag, startPoint x: 520, startPoint y: 173, endPoint x: 579, endPoint y: 178, distance: 59.6
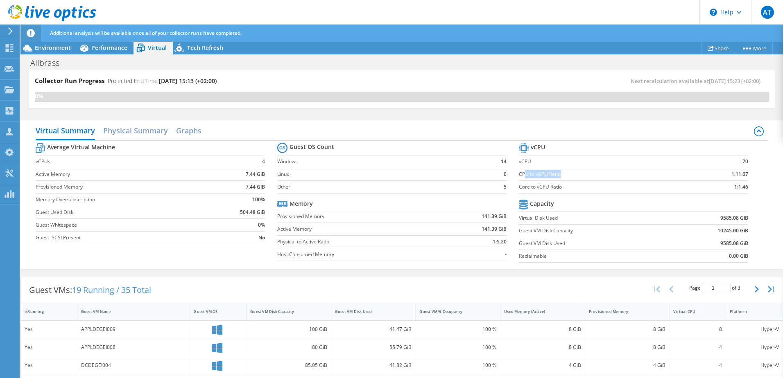
click at [578, 178] on td "CPU to vCPU Ratio" at bounding box center [603, 174] width 169 height 13
click at [579, 178] on td "CPU to vCPU Ratio" at bounding box center [603, 174] width 169 height 13
click at [120, 122] on h2 "Physical Summary" at bounding box center [135, 131] width 65 height 18
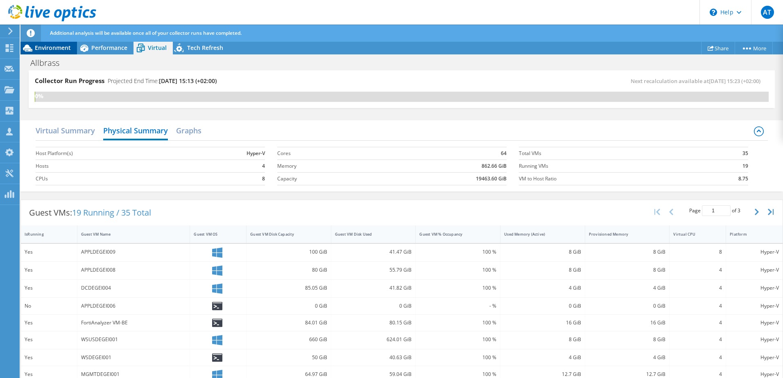
click at [48, 47] on span "Environment" at bounding box center [53, 48] width 36 height 8
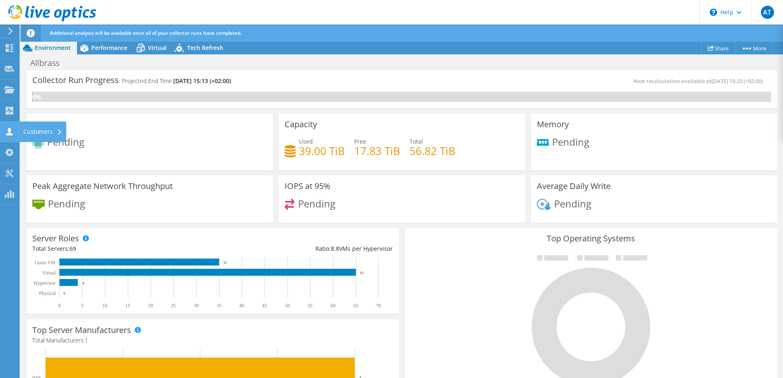
click at [7, 132] on icon at bounding box center [10, 132] width 10 height 8
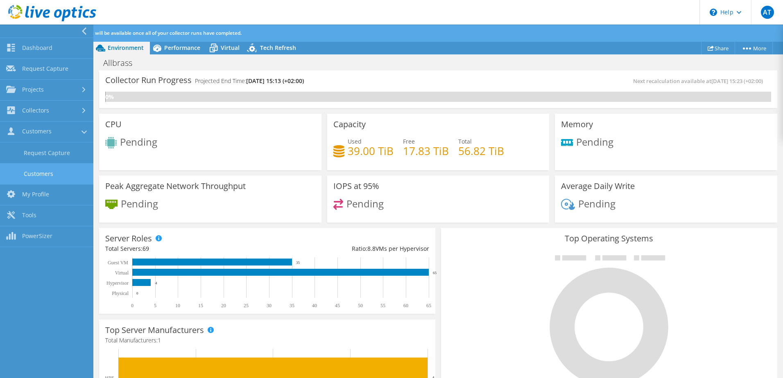
click at [41, 173] on link "Customers" at bounding box center [46, 173] width 93 height 21
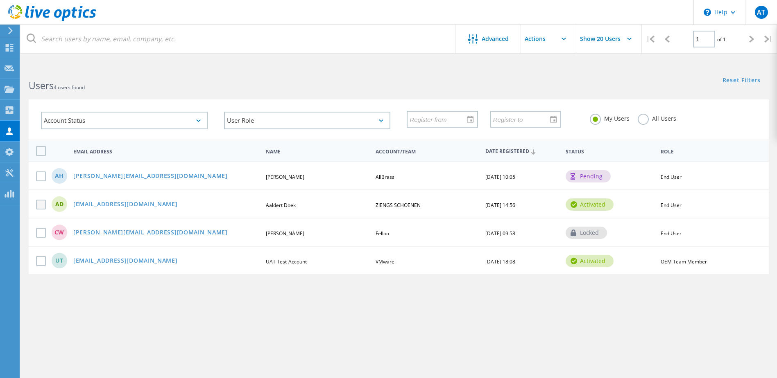
click at [41, 205] on label at bounding box center [42, 205] width 13 height 10
click at [0, 0] on input "checkbox" at bounding box center [0, 0] width 0 height 0
click at [40, 236] on label at bounding box center [42, 234] width 13 height 10
click at [0, 0] on input "checkbox" at bounding box center [0, 0] width 0 height 0
click at [39, 265] on label at bounding box center [42, 263] width 13 height 10
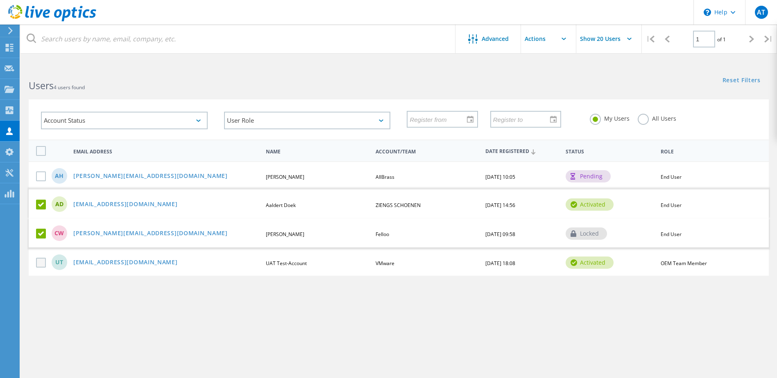
click at [0, 0] on input "checkbox" at bounding box center [0, 0] width 0 height 0
click at [726, 11] on div "\n Help" at bounding box center [719, 12] width 52 height 25
click at [556, 310] on div "Advanced Show 20 Users | 1 of 1 | Email Address First Name Last Name Account/Te…" at bounding box center [398, 226] width 756 height 317
click at [109, 234] on link "c.wilms@felloo.nl" at bounding box center [150, 233] width 154 height 7
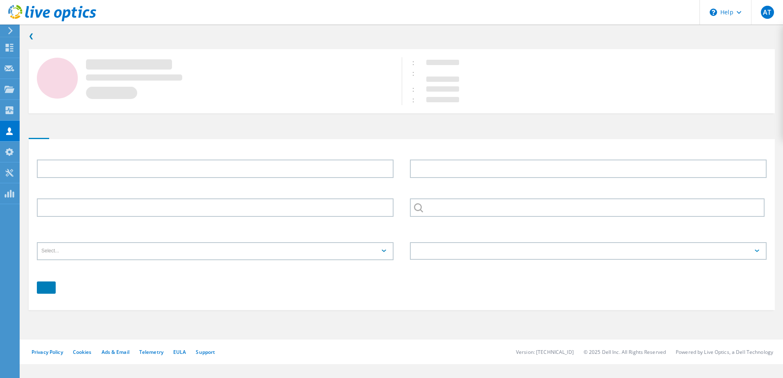
type input "Collin"
type input "Wilms"
type input "Felloo"
type input "English"
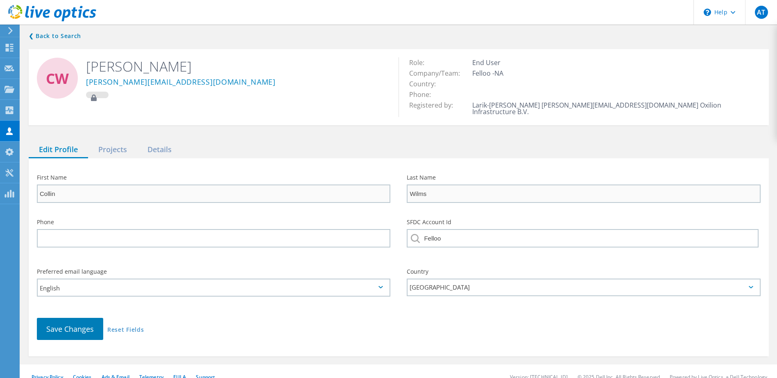
scroll to position [5, 0]
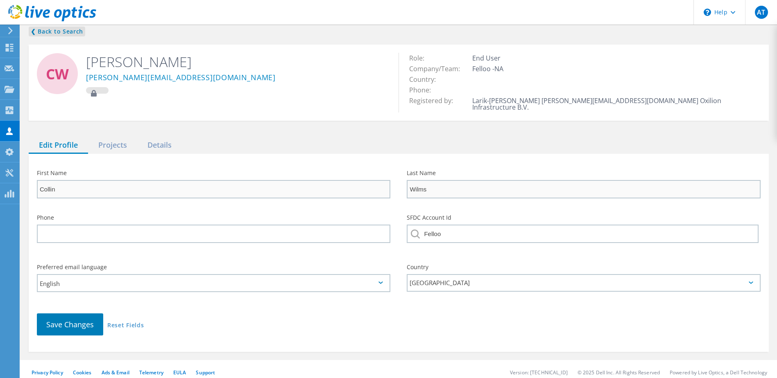
click at [61, 33] on link "❮ Back to Search" at bounding box center [57, 32] width 56 height 10
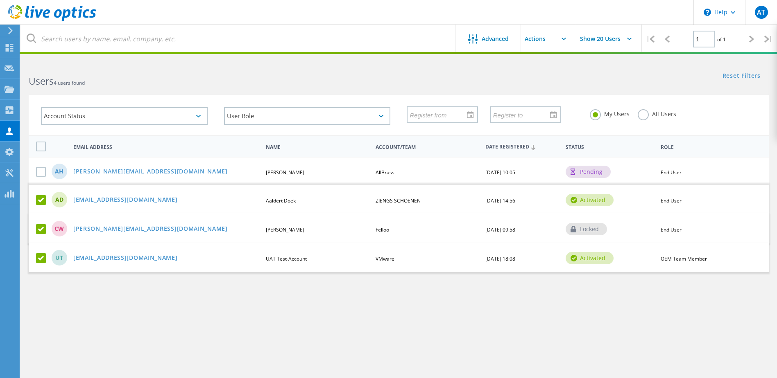
scroll to position [31, 0]
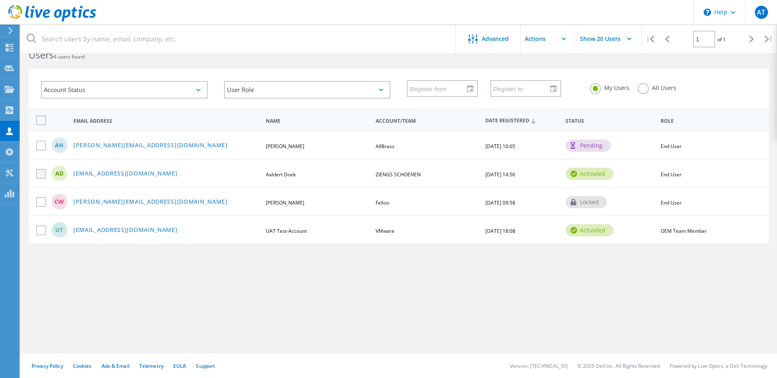
click at [42, 171] on label at bounding box center [42, 174] width 13 height 10
click at [0, 0] on input "checkbox" at bounding box center [0, 0] width 0 height 0
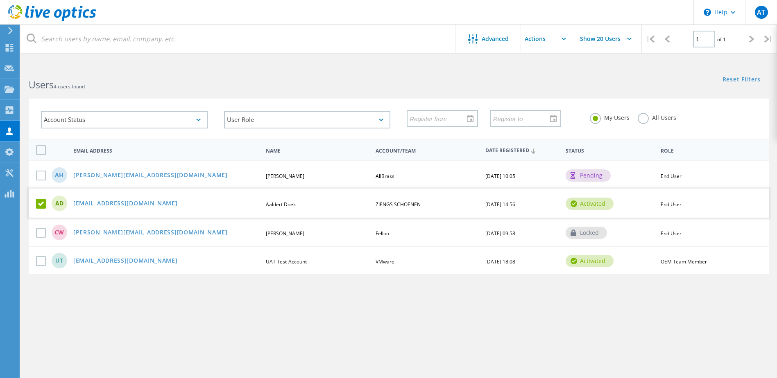
scroll to position [0, 0]
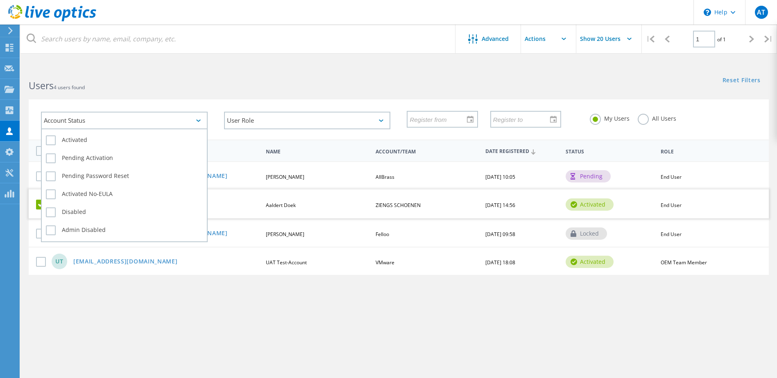
click at [117, 122] on div "Account Status" at bounding box center [124, 121] width 167 height 18
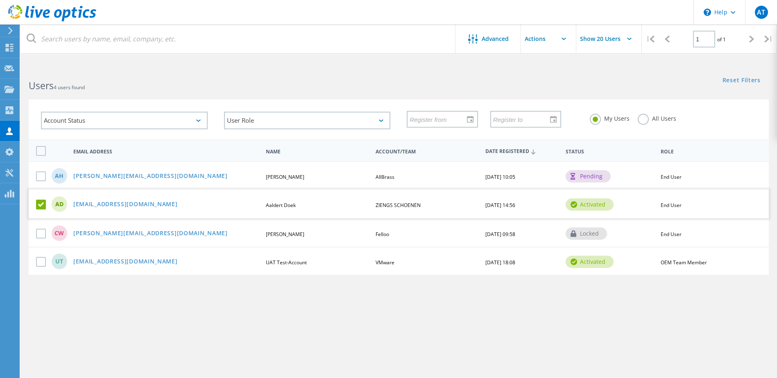
click at [199, 105] on div "Account Status Activated Pending Activation Pending Password Reset Activated No…" at bounding box center [124, 121] width 183 height 34
click at [540, 40] on input "text" at bounding box center [562, 39] width 82 height 29
click at [505, 43] on div "Advanced" at bounding box center [487, 39] width 65 height 10
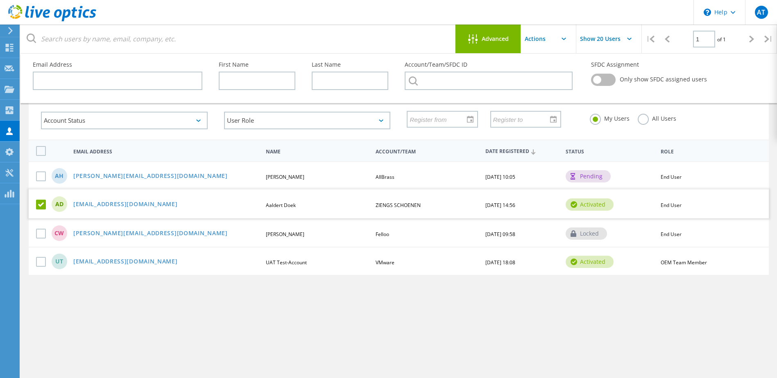
click at [543, 43] on input "text" at bounding box center [562, 39] width 82 height 29
click at [43, 206] on label at bounding box center [42, 205] width 13 height 10
click at [0, 0] on input "checkbox" at bounding box center [0, 0] width 0 height 0
click at [107, 209] on div "AD a.doek@ziengs.nl Aaldert Doek ZIENGS SCHOENEN 11/13/2023, 14:56 activated En…" at bounding box center [399, 204] width 740 height 28
click at [108, 206] on link "a.doek@ziengs.nl" at bounding box center [125, 204] width 104 height 7
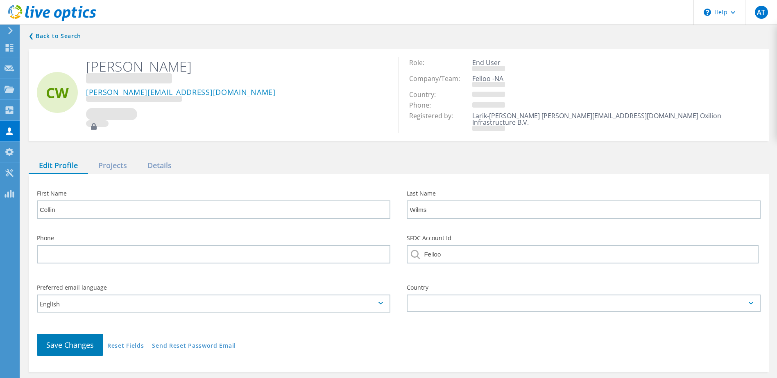
type input "Aaldert"
type input "Doek"
type input "ZIENGS SCHOENEN"
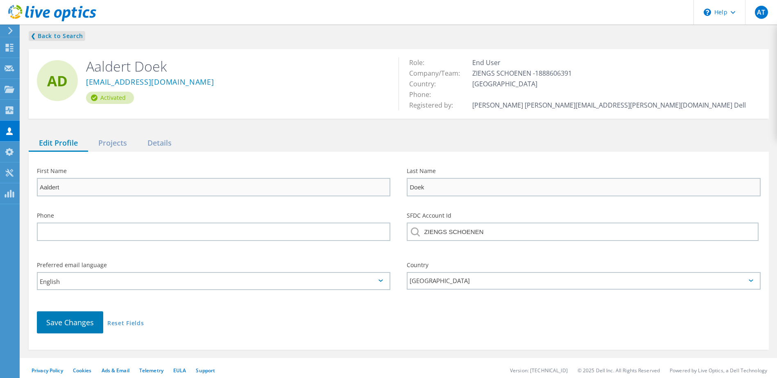
click at [65, 31] on link "❮ Back to Search" at bounding box center [57, 36] width 56 height 10
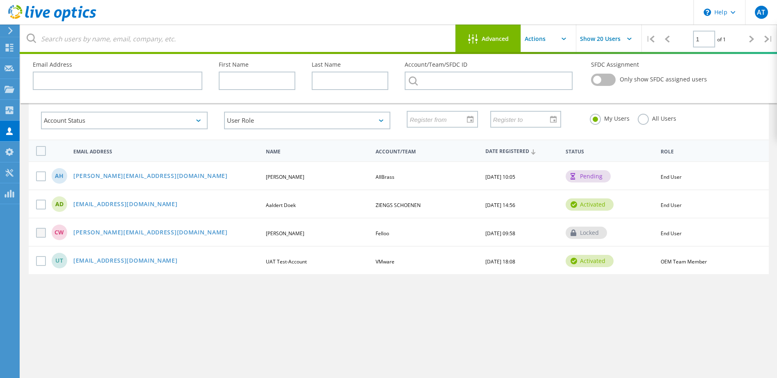
click at [39, 234] on label at bounding box center [42, 233] width 13 height 10
click at [0, 0] on input "checkbox" at bounding box center [0, 0] width 0 height 0
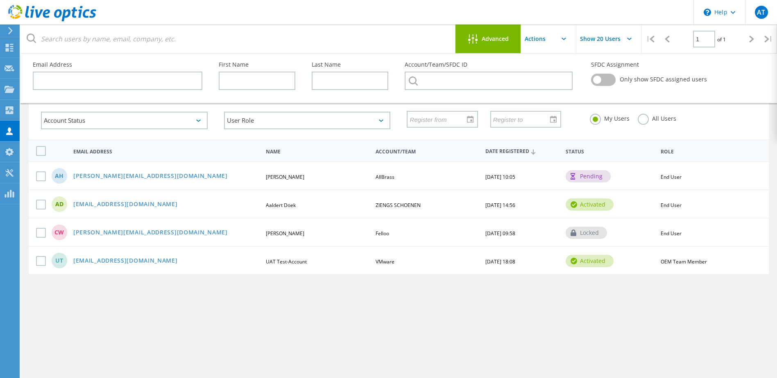
click at [508, 41] on span "Advanced" at bounding box center [494, 39] width 27 height 6
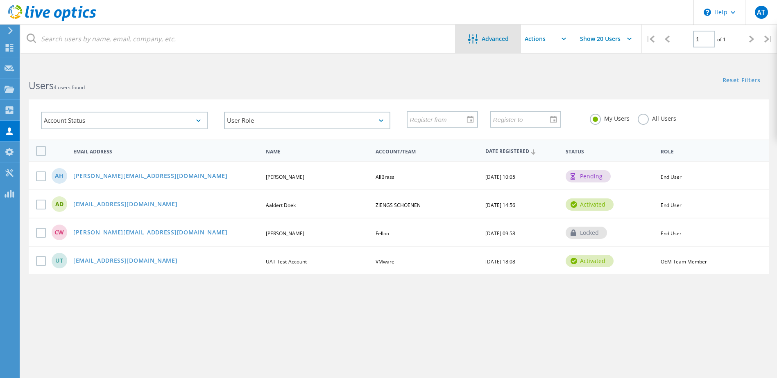
click at [512, 42] on div "Advanced" at bounding box center [487, 39] width 65 height 10
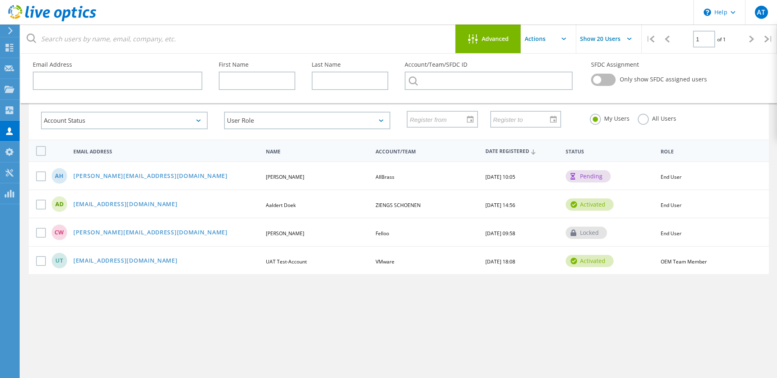
click at [542, 41] on input "text" at bounding box center [562, 39] width 82 height 29
click at [34, 206] on div at bounding box center [39, 205] width 20 height 10
click at [38, 205] on label at bounding box center [42, 205] width 13 height 10
click at [0, 0] on input "checkbox" at bounding box center [0, 0] width 0 height 0
click at [544, 45] on input "text" at bounding box center [562, 39] width 82 height 29
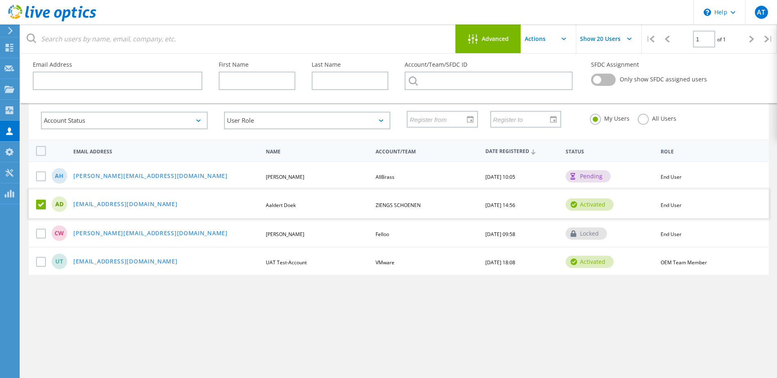
click at [595, 43] on input "Show 20 Users" at bounding box center [617, 39] width 82 height 29
click at [513, 284] on div "Advanced Pull down to refresh... Release to refresh... Refreshing... No data to…" at bounding box center [398, 226] width 756 height 317
click at [641, 118] on label "All Users" at bounding box center [656, 118] width 38 height 8
click at [0, 0] on input "All Users" at bounding box center [0, 0] width 0 height 0
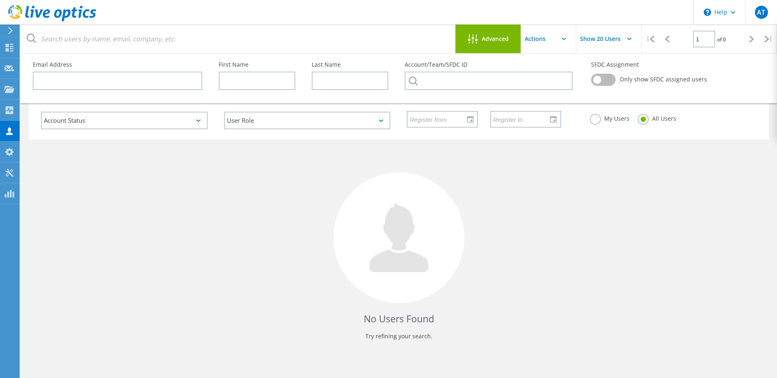
click at [606, 79] on label at bounding box center [603, 80] width 25 height 12
click at [0, 0] on input "checkbox" at bounding box center [0, 0] width 0 height 0
click at [606, 79] on label at bounding box center [603, 80] width 25 height 12
click at [0, 0] on input "checkbox" at bounding box center [0, 0] width 0 height 0
click at [604, 119] on label "My Users" at bounding box center [609, 118] width 40 height 8
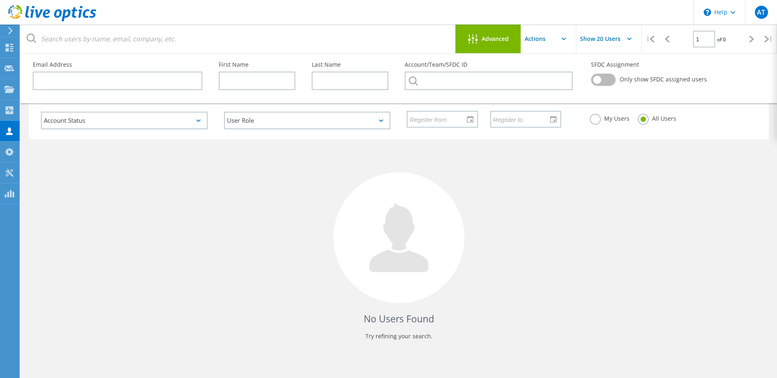
click at [0, 0] on input "My Users" at bounding box center [0, 0] width 0 height 0
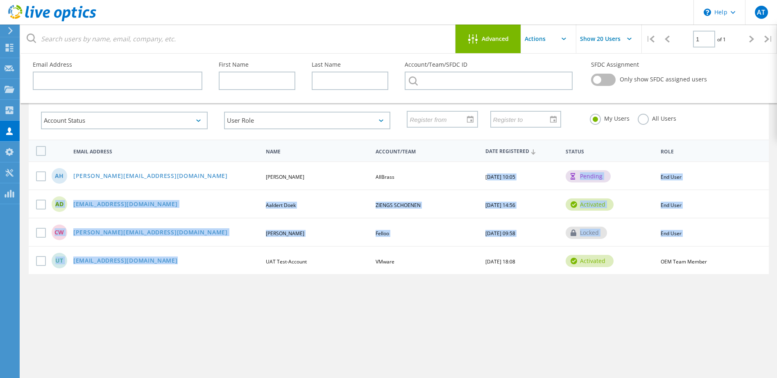
drag, startPoint x: 573, startPoint y: 228, endPoint x: 280, endPoint y: 269, distance: 295.5
click at [281, 267] on div "AH a.haak@allbrass.com Arnoud Haak AllBrass 10/14/2025, 10:05 pending End User …" at bounding box center [399, 217] width 740 height 113
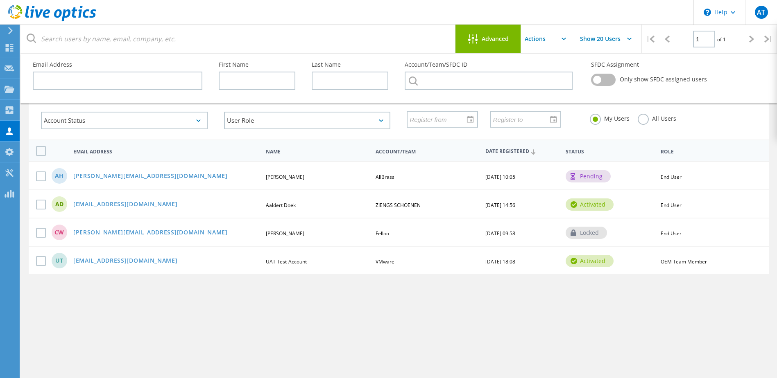
drag, startPoint x: 280, startPoint y: 269, endPoint x: 252, endPoint y: 289, distance: 34.9
click at [272, 288] on div "Advanced Pull down to refresh... Release to refresh... Refreshing... No data to…" at bounding box center [398, 226] width 756 height 317
click at [9, 172] on use at bounding box center [9, 173] width 8 height 8
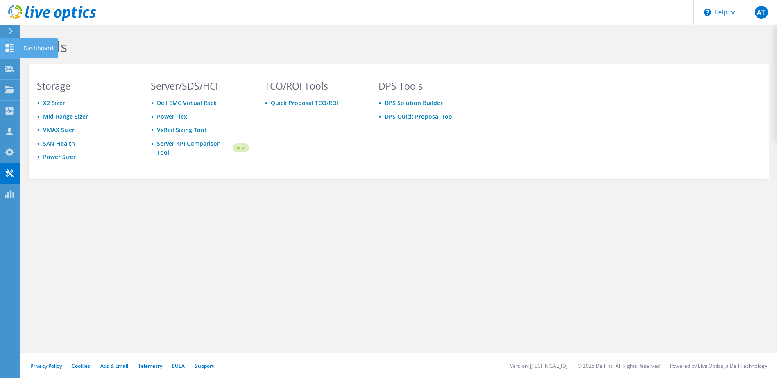
click at [12, 51] on use at bounding box center [10, 48] width 8 height 8
